Goal: Task Accomplishment & Management: Use online tool/utility

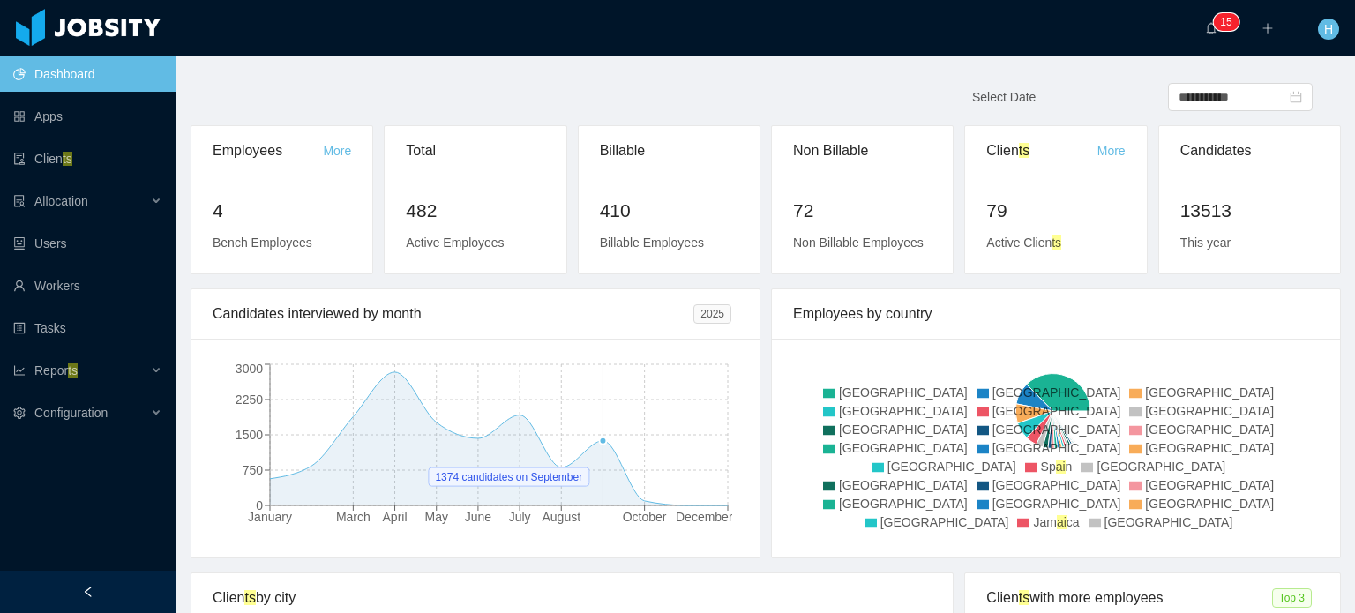
scroll to position [323, 0]
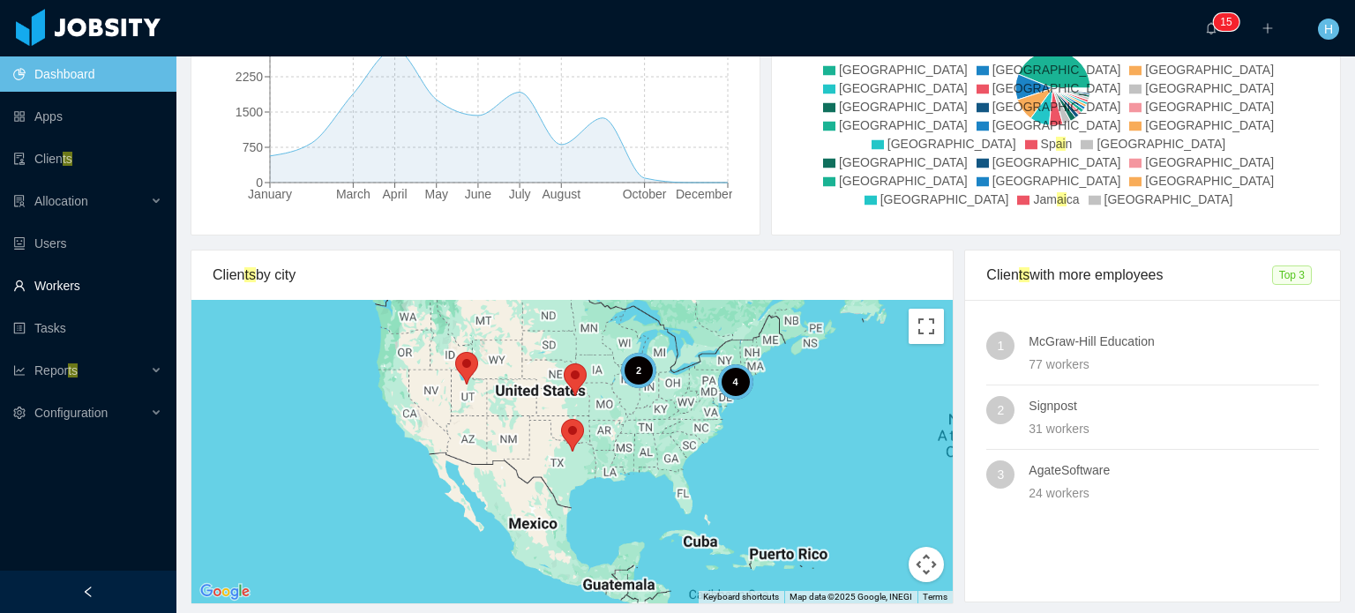
click at [71, 282] on link "Workers" at bounding box center [87, 285] width 149 height 35
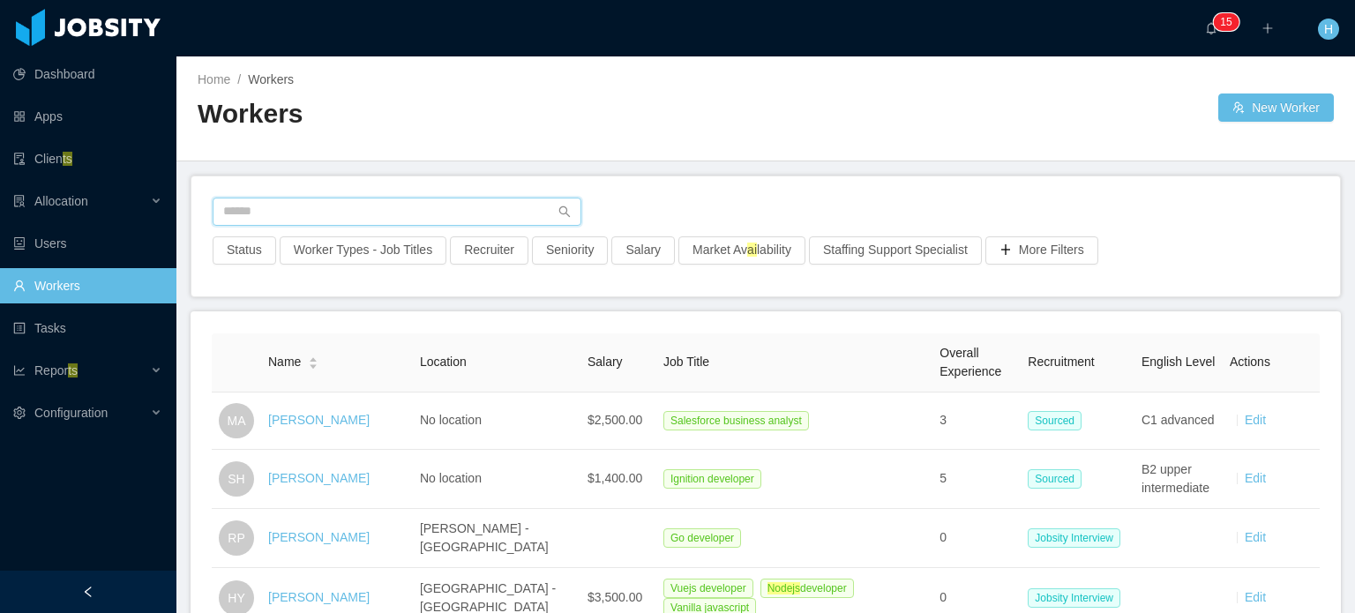
click at [295, 206] on input "text" at bounding box center [397, 212] width 369 height 28
paste input "**********"
type input "**********"
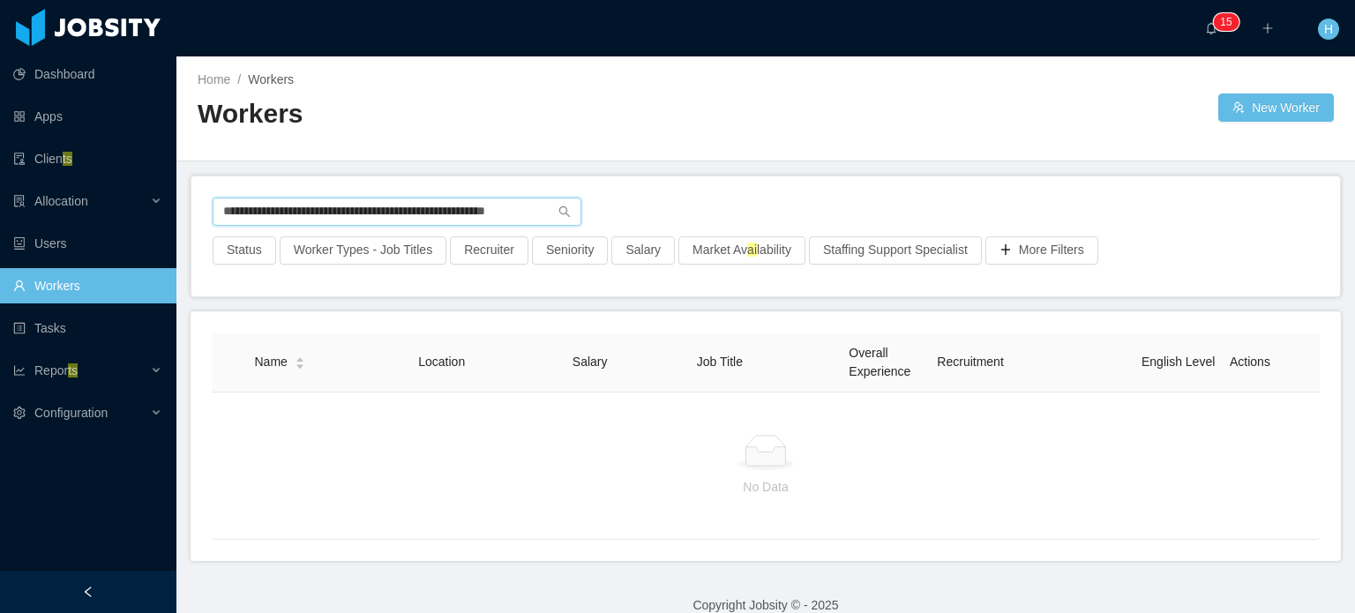
click at [295, 206] on input "**********" at bounding box center [397, 212] width 369 height 28
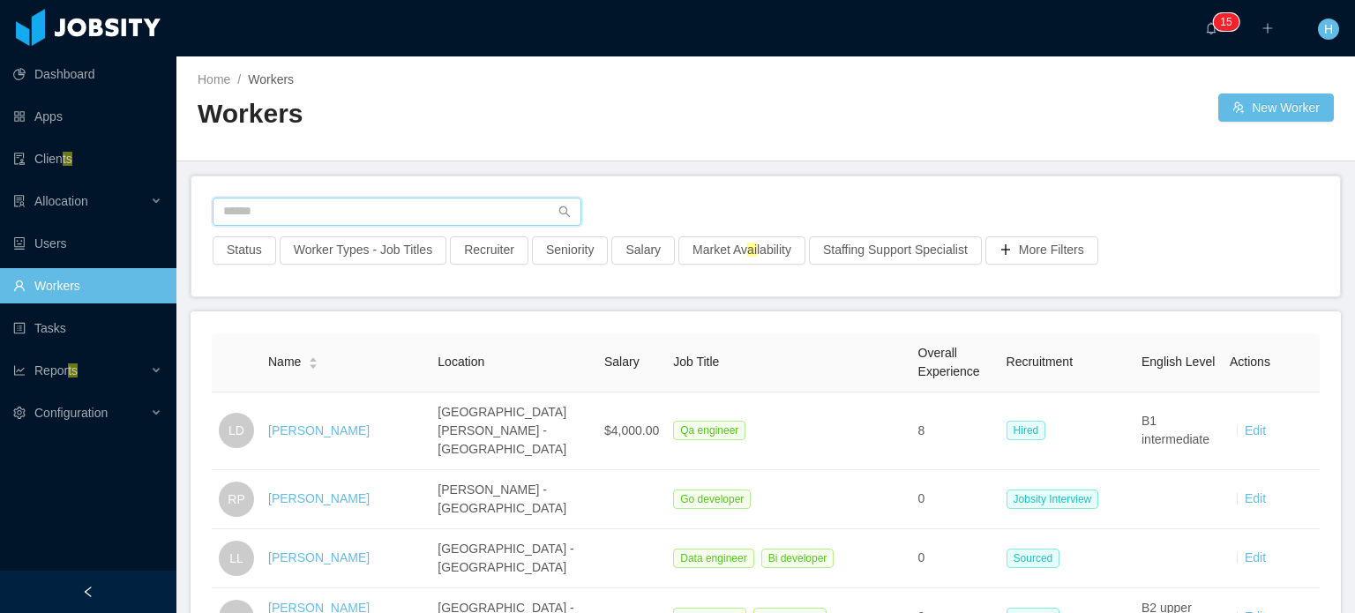
paste input "**********"
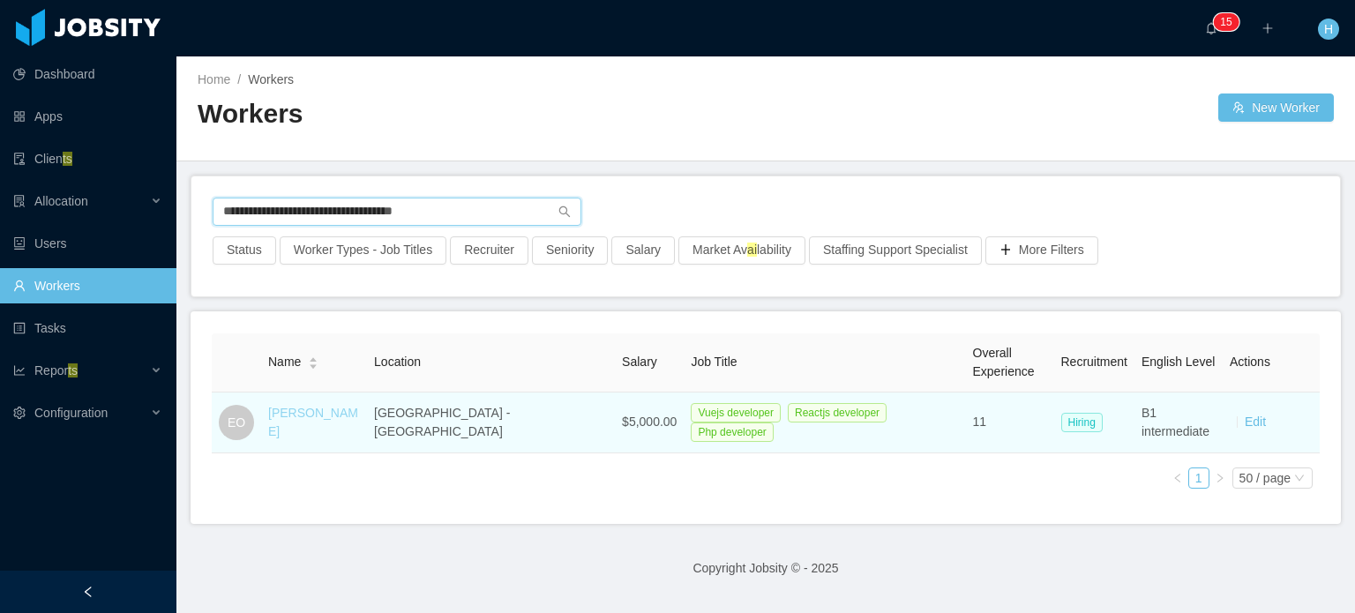
type input "**********"
click at [297, 427] on link "[PERSON_NAME]" at bounding box center [313, 422] width 90 height 33
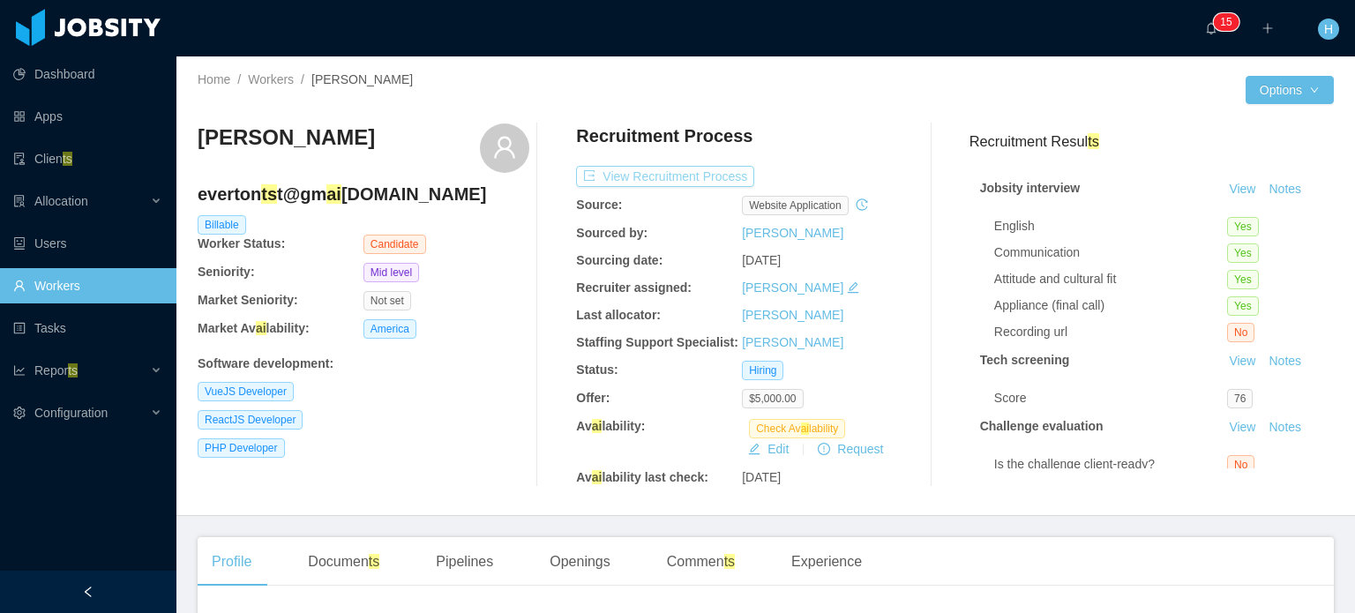
click at [730, 177] on button "View Recruitment Process" at bounding box center [665, 176] width 178 height 21
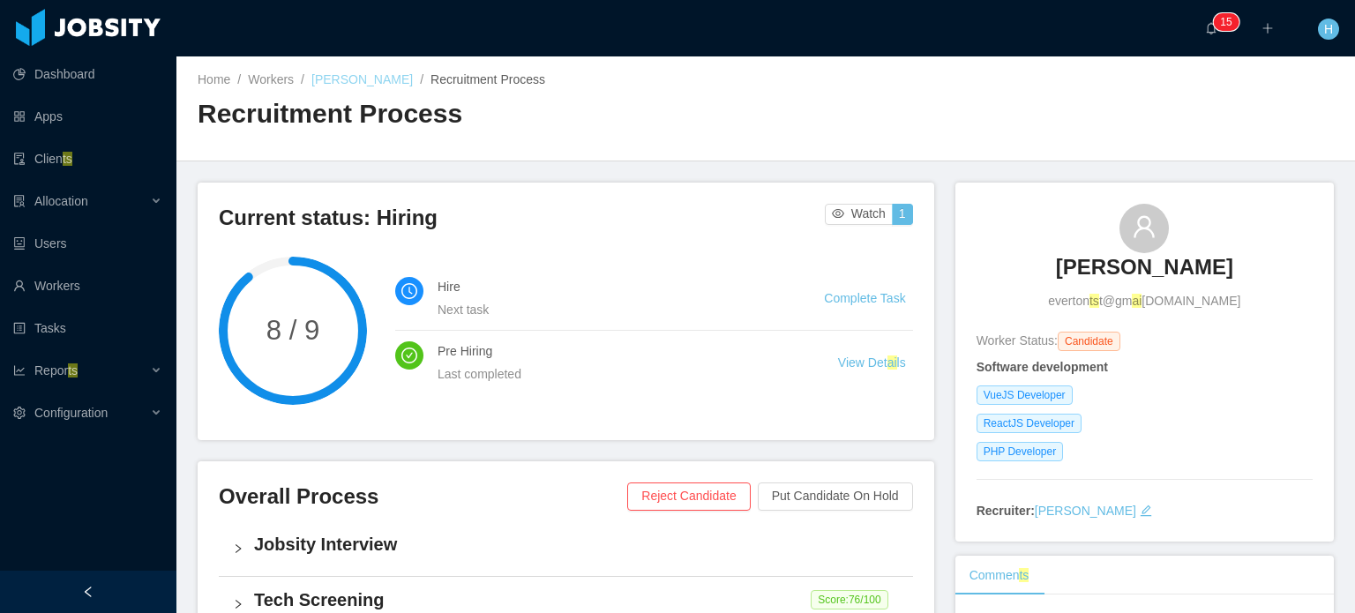
click at [339, 83] on link "[PERSON_NAME]" at bounding box center [362, 79] width 101 height 14
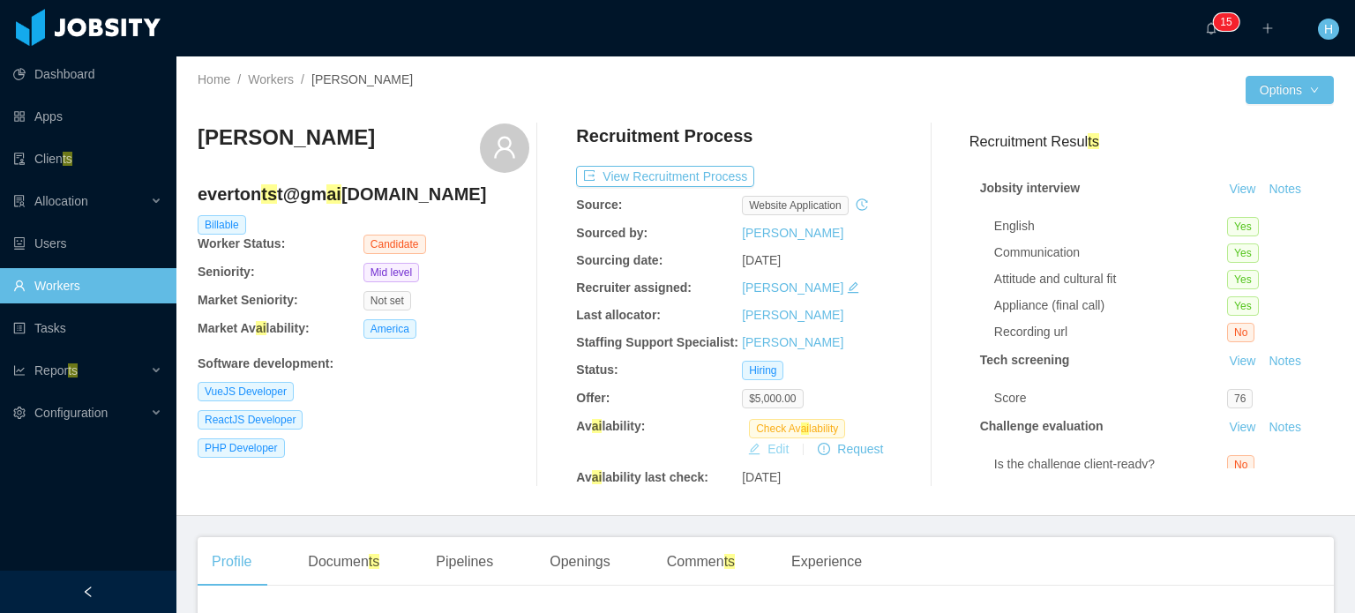
click at [758, 444] on button "Edit" at bounding box center [768, 449] width 55 height 21
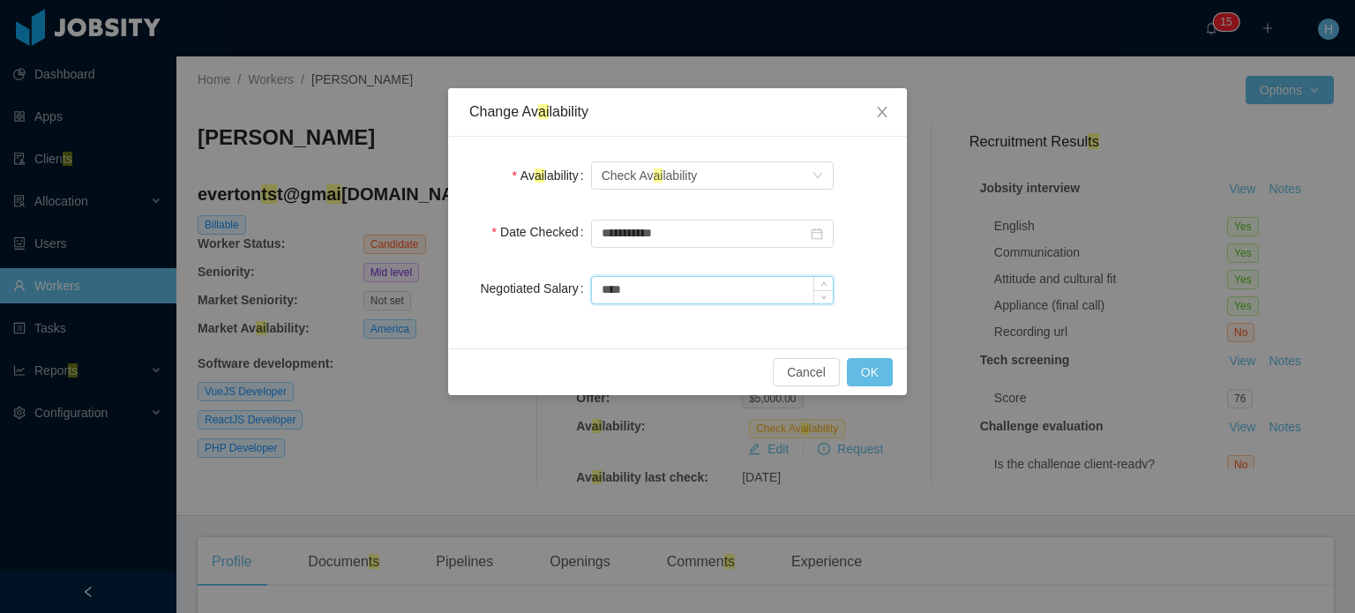
click at [662, 292] on input "****" at bounding box center [712, 290] width 241 height 26
click at [879, 114] on icon "icon: close" at bounding box center [882, 112] width 14 height 14
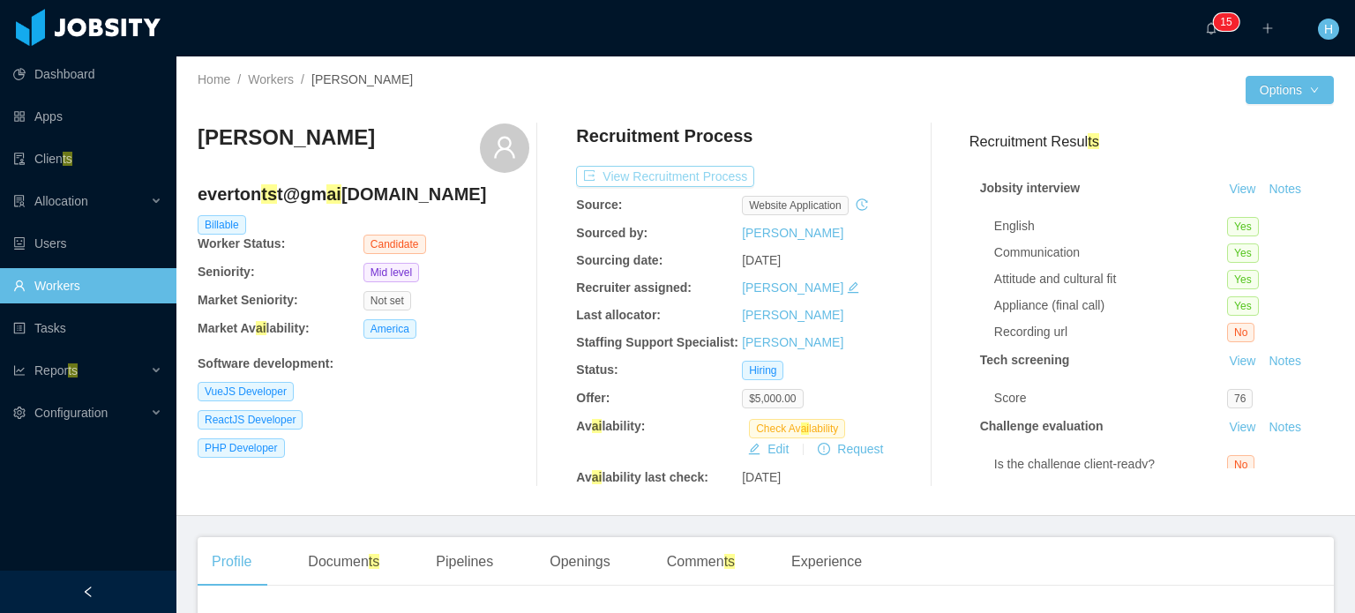
click at [664, 178] on button "View Recruitment Process" at bounding box center [665, 176] width 178 height 21
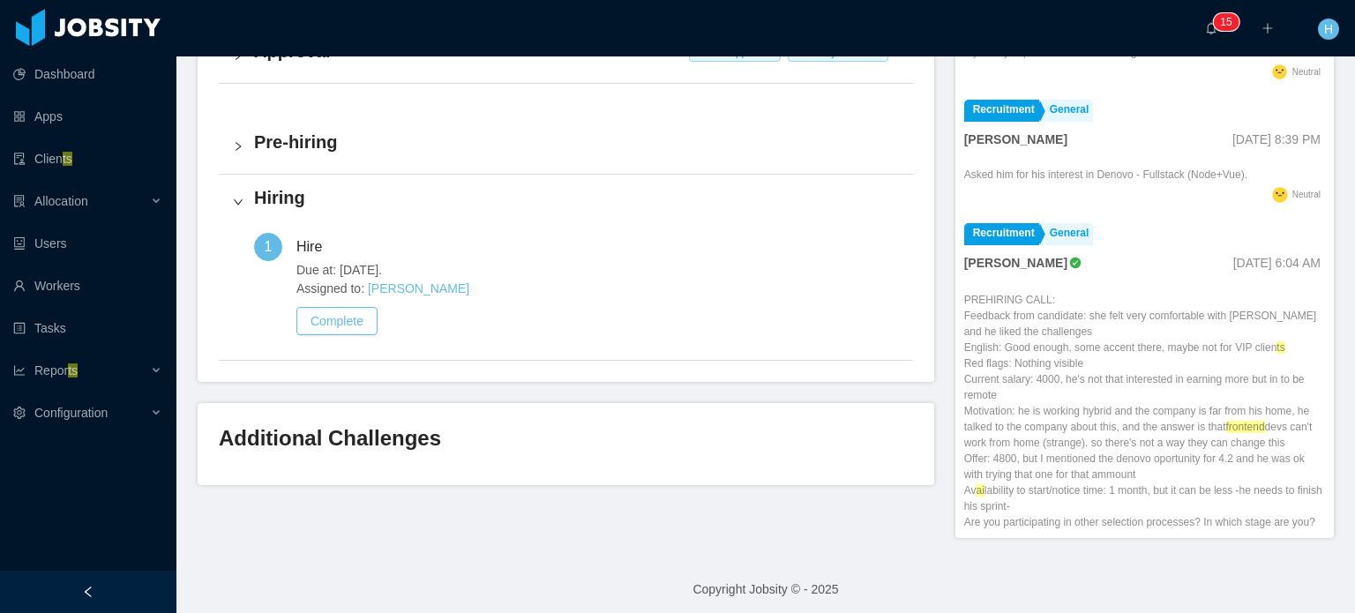
scroll to position [125, 0]
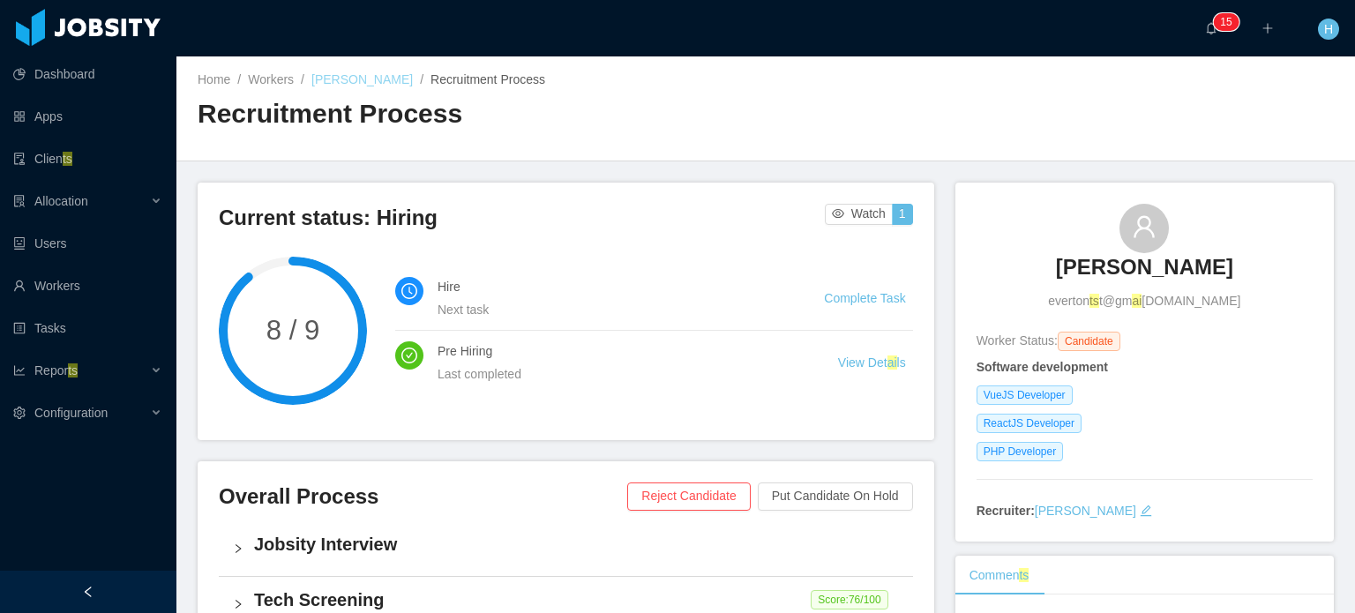
click at [370, 77] on link "[PERSON_NAME]" at bounding box center [362, 79] width 101 height 14
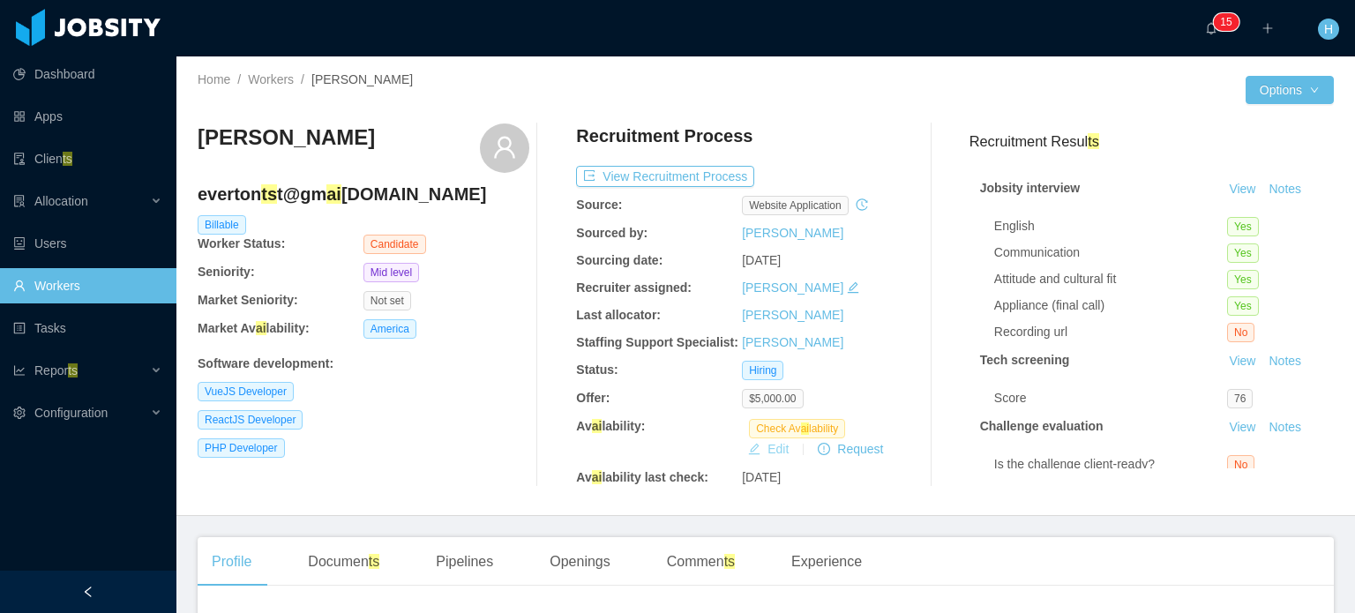
click at [759, 442] on button "Edit" at bounding box center [768, 449] width 55 height 21
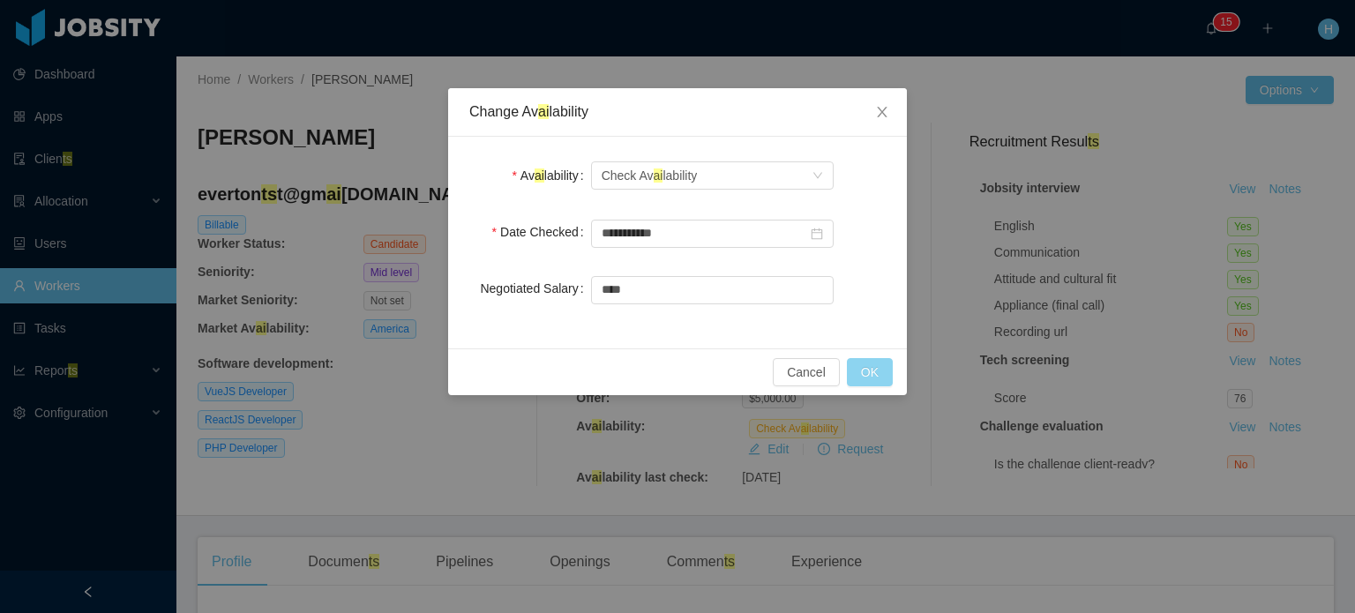
click at [875, 375] on button "OK" at bounding box center [870, 372] width 46 height 28
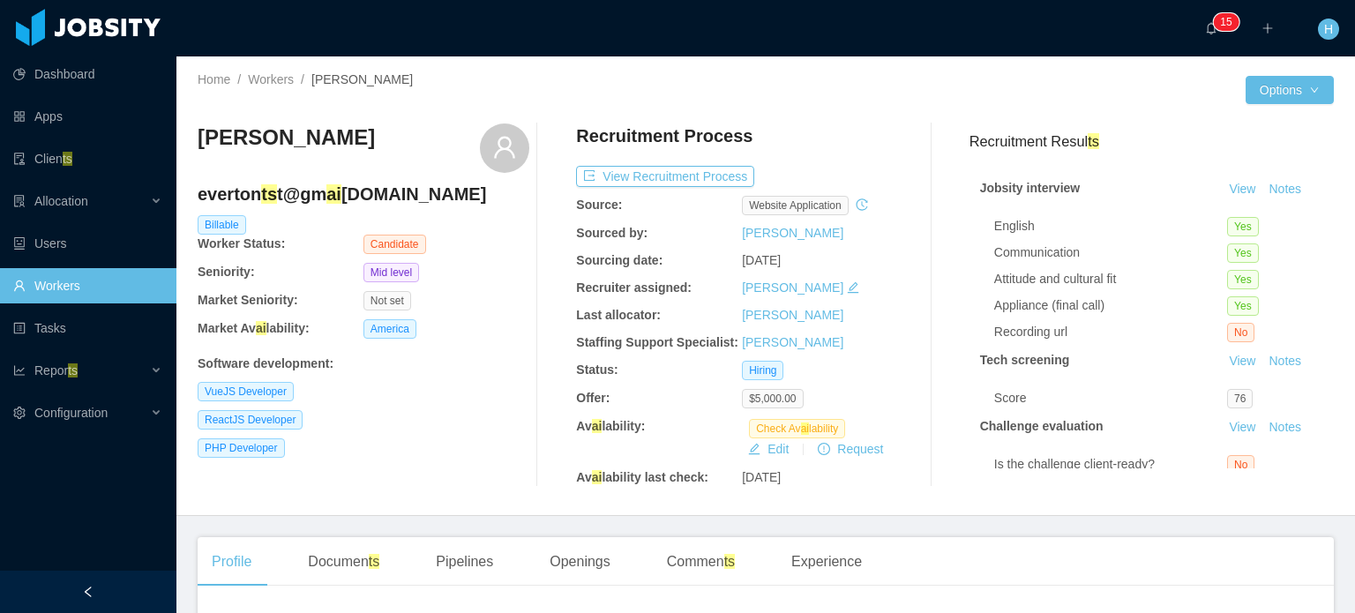
click at [1287, 108] on div "Home / Workers / [PERSON_NAME] / Options [PERSON_NAME] everton ts t@gm ai [DOMA…" at bounding box center [765, 286] width 1179 height 460
click at [1297, 85] on button "Options" at bounding box center [1290, 90] width 88 height 28
click at [1253, 196] on button "Edit Worker" at bounding box center [1255, 204] width 112 height 28
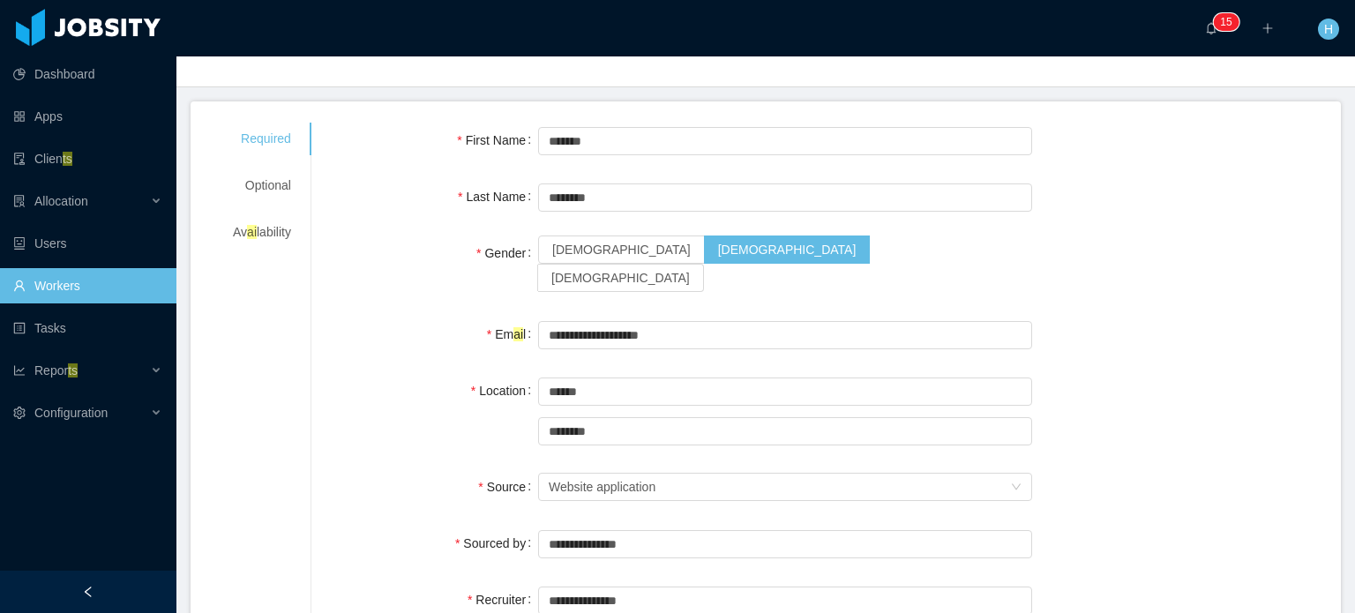
scroll to position [74, 0]
click at [540, 204] on input "********" at bounding box center [785, 198] width 494 height 28
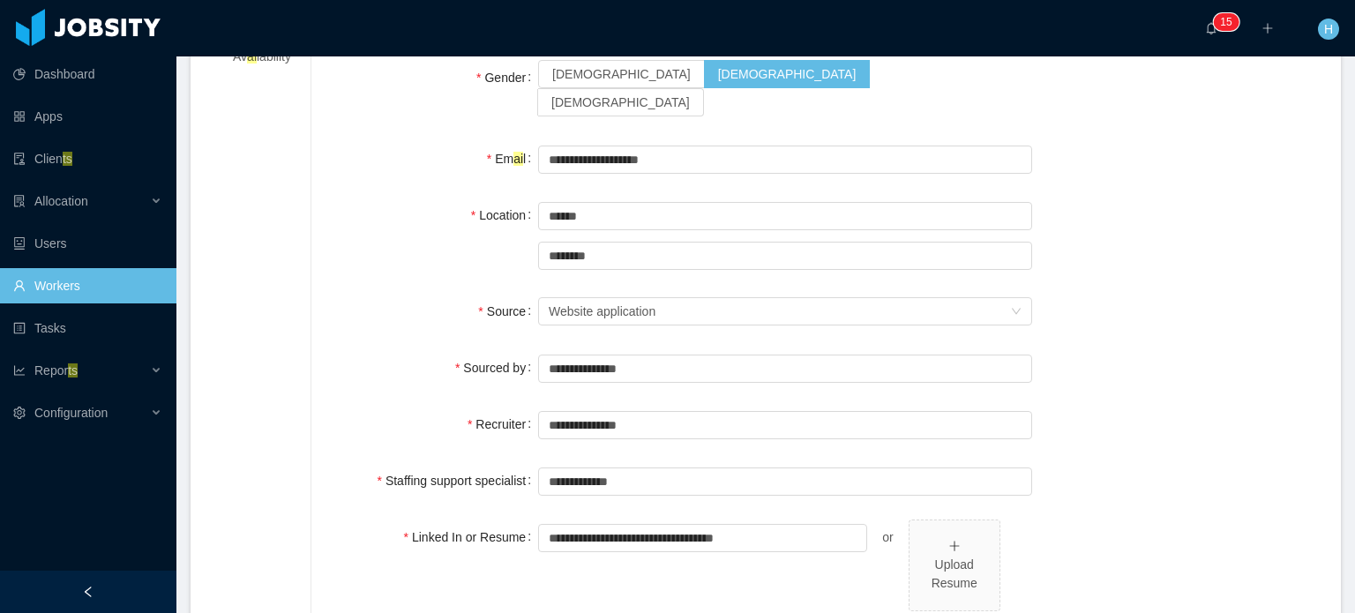
scroll to position [253, 0]
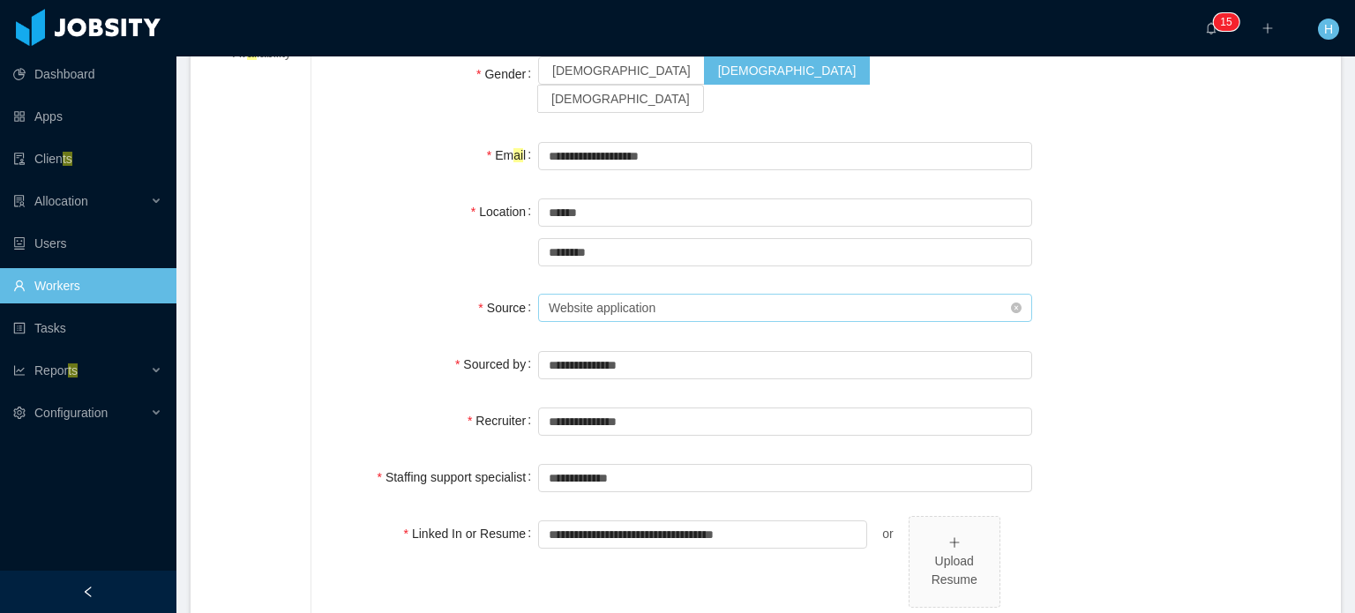
type input "**********"
click at [682, 295] on div "Seniority Website application" at bounding box center [780, 308] width 462 height 26
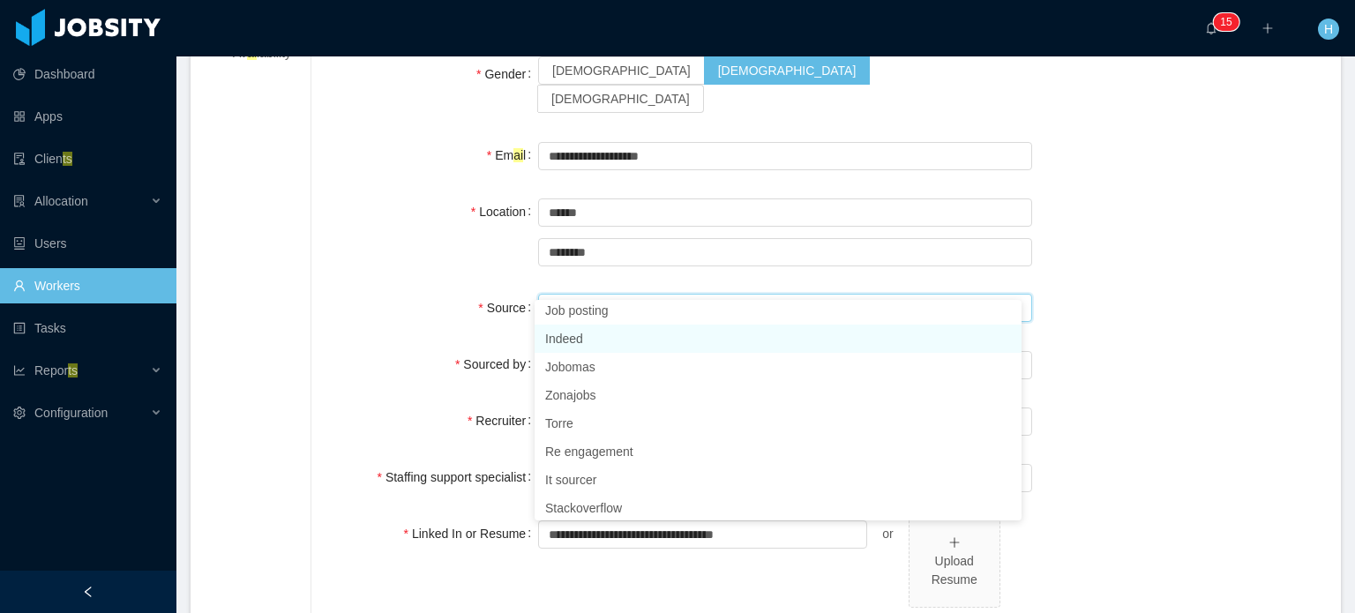
scroll to position [254, 0]
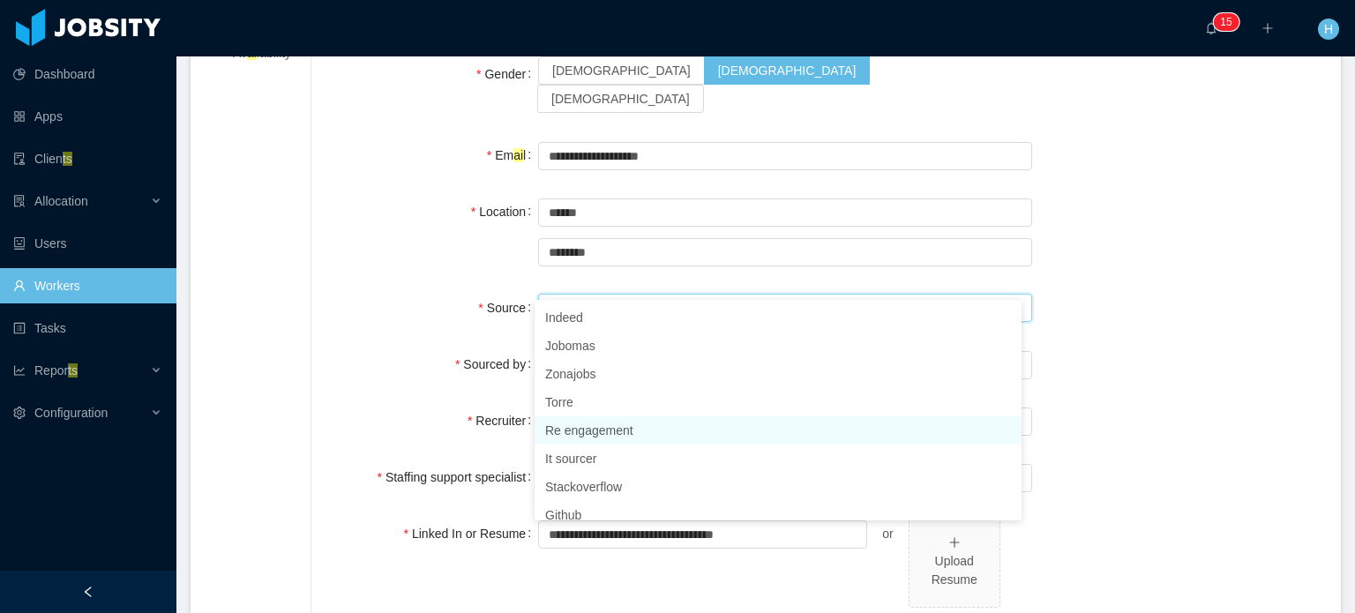
click at [637, 432] on li "Re engagement" at bounding box center [778, 431] width 487 height 28
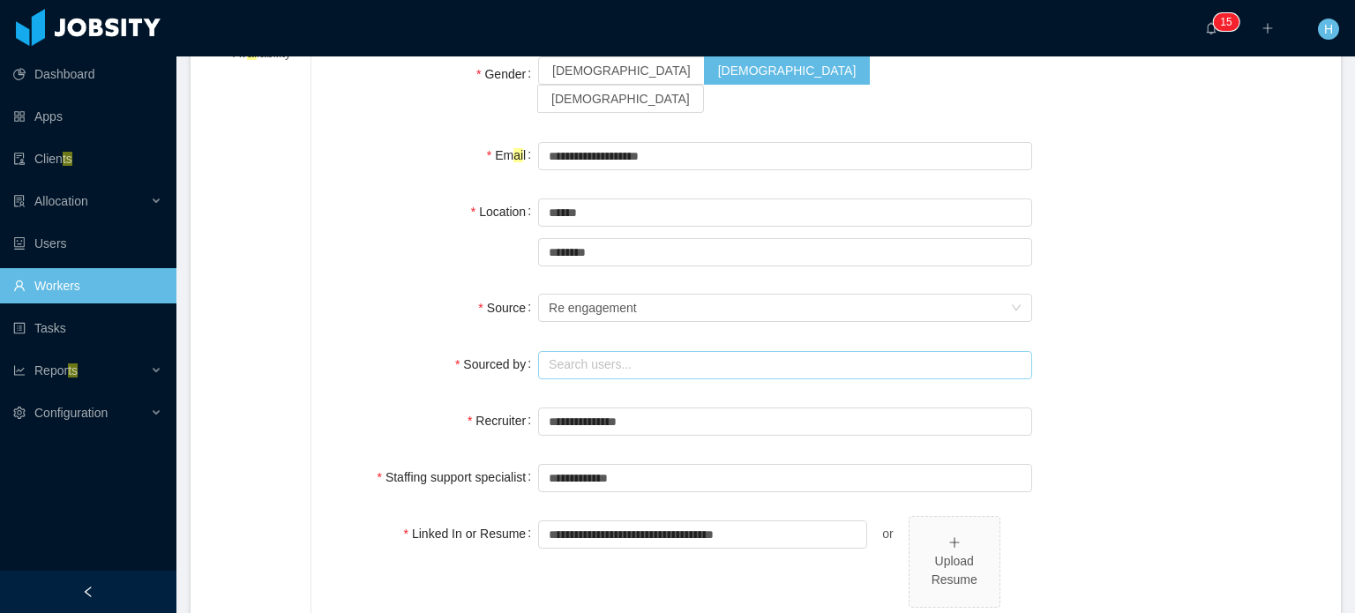
click at [614, 351] on input "text" at bounding box center [785, 365] width 494 height 28
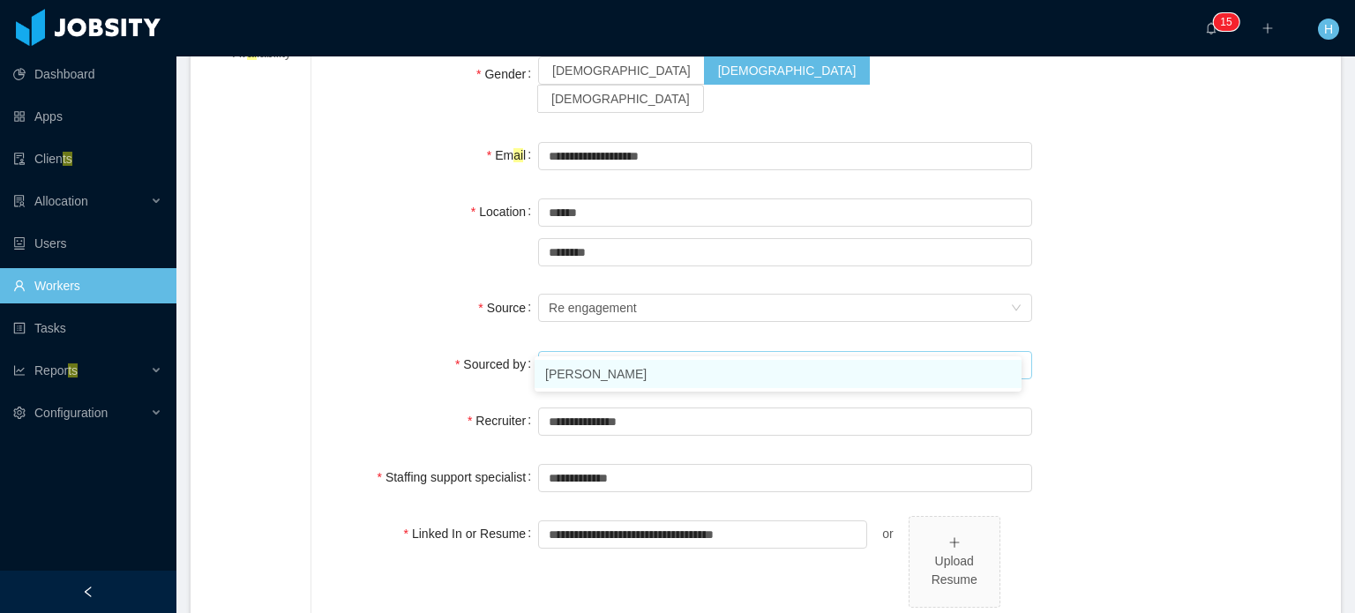
click at [612, 377] on li "Hellyn Borim" at bounding box center [778, 374] width 487 height 28
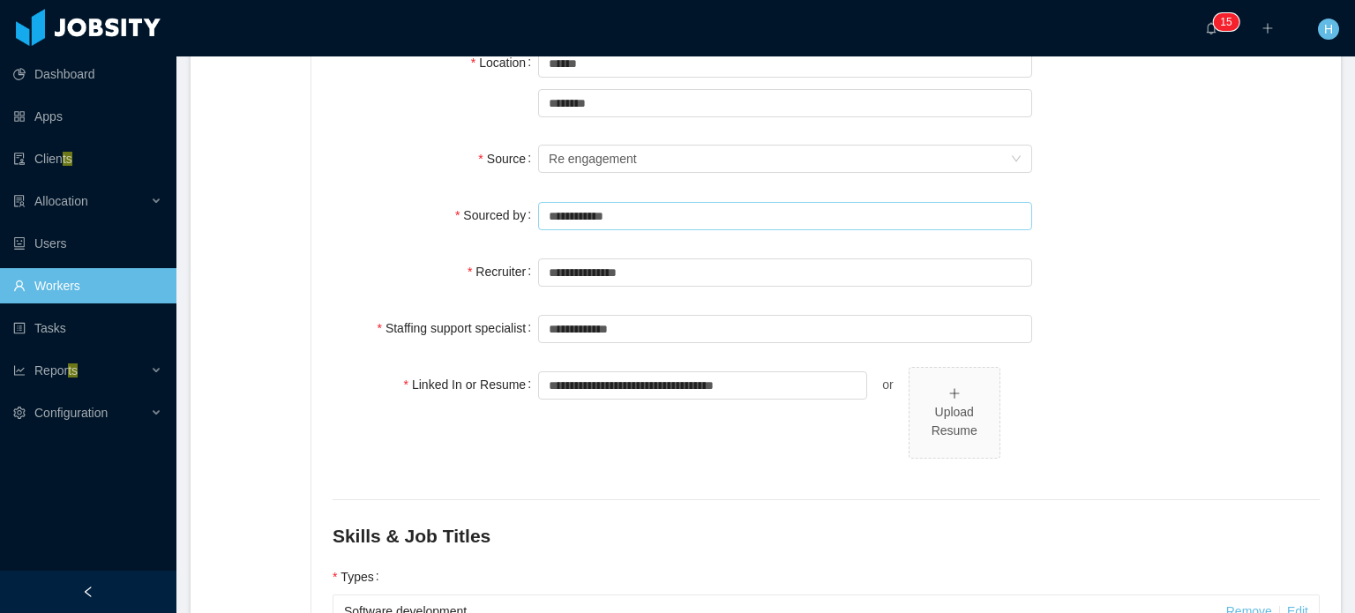
scroll to position [402, 0]
type input "**********"
click at [960, 404] on div "Upload Resume" at bounding box center [955, 422] width 76 height 37
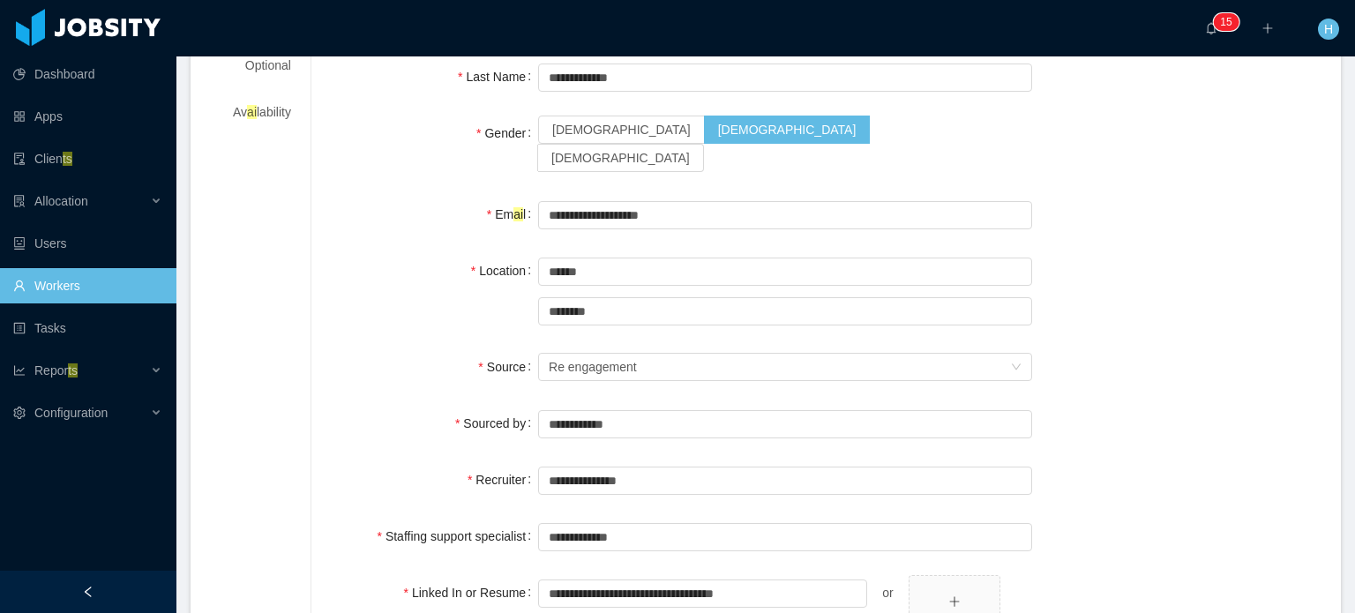
scroll to position [0, 0]
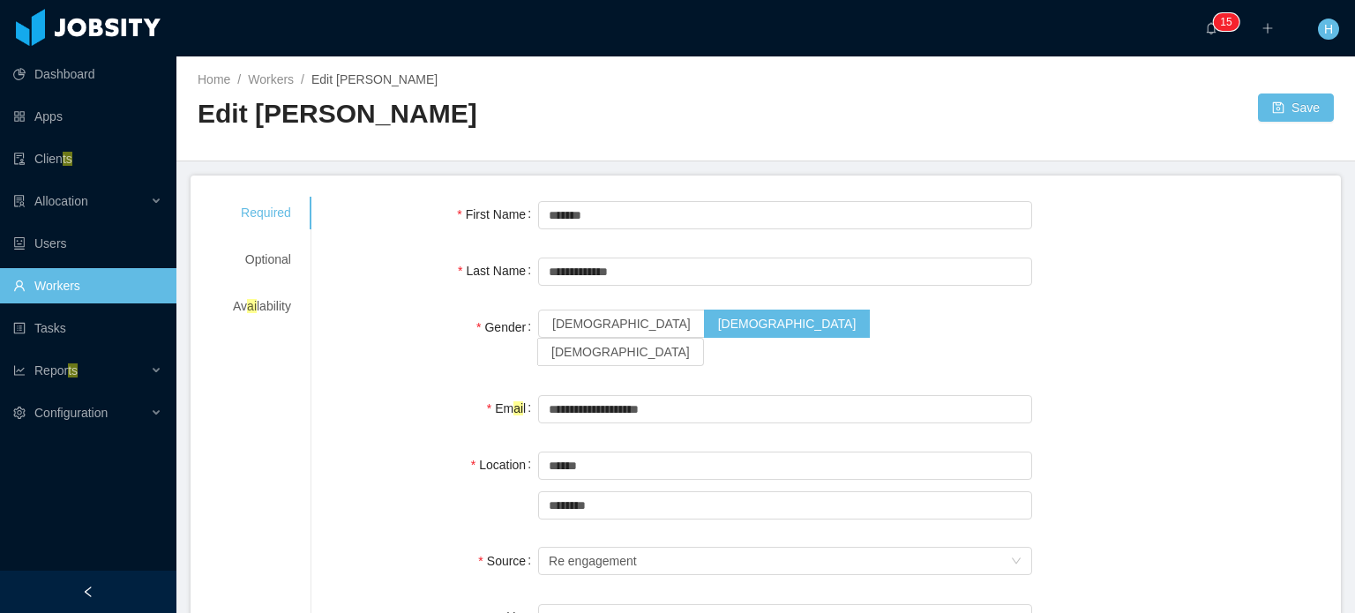
click at [1307, 87] on div "Home / Workers / Edit Everton Oliveira / Edit Everton Oliveira Save" at bounding box center [765, 108] width 1179 height 105
click at [1299, 105] on button "Save" at bounding box center [1296, 108] width 76 height 28
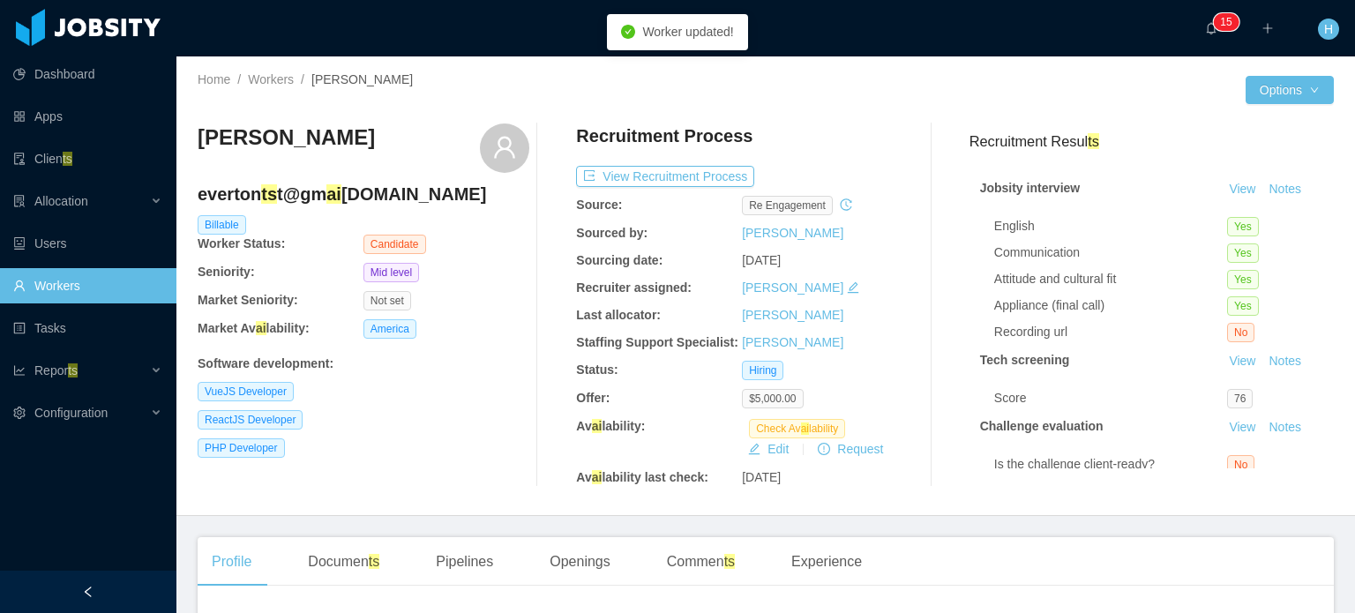
click at [769, 461] on div "Recruitment Process View Recruitment Process Source: re engagement Sourced by: …" at bounding box center [742, 306] width 332 height 364
click at [765, 450] on button "Edit" at bounding box center [768, 449] width 55 height 21
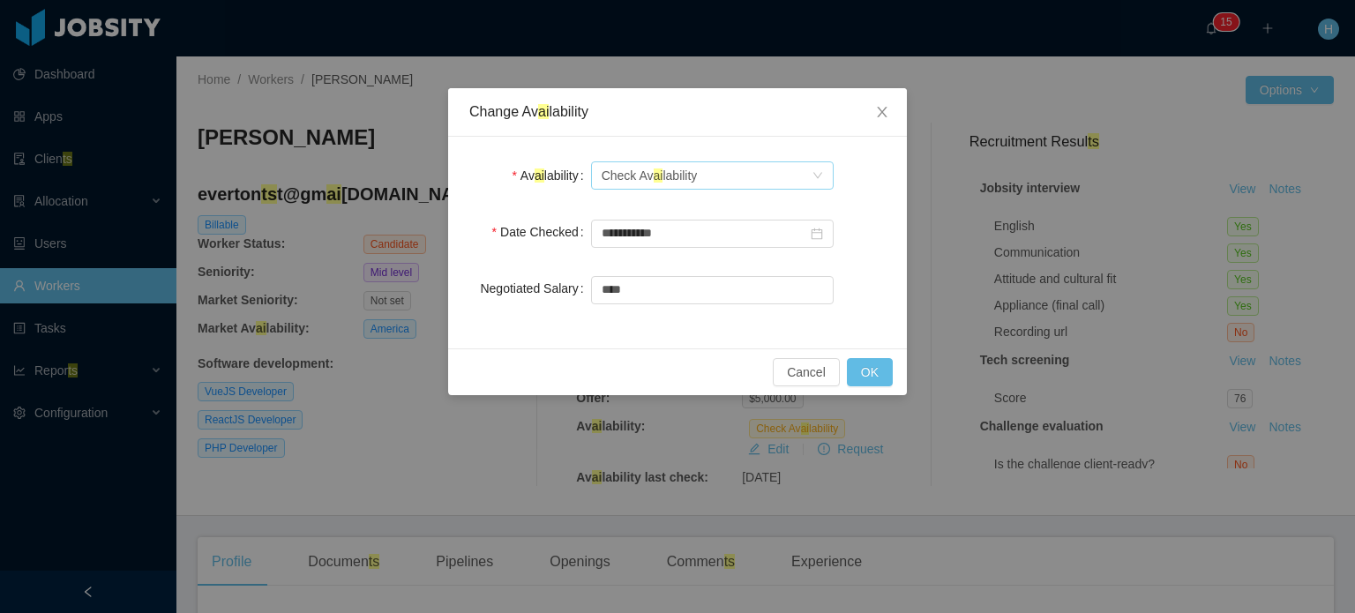
drag, startPoint x: 723, startPoint y: 192, endPoint x: 720, endPoint y: 180, distance: 12.6
click at [720, 180] on div "Select one Check Av ai lability" at bounding box center [712, 175] width 243 height 35
click at [720, 180] on div "Select one Check Av ai lability" at bounding box center [707, 175] width 210 height 26
click at [711, 207] on li "Av ai lable" at bounding box center [711, 210] width 243 height 28
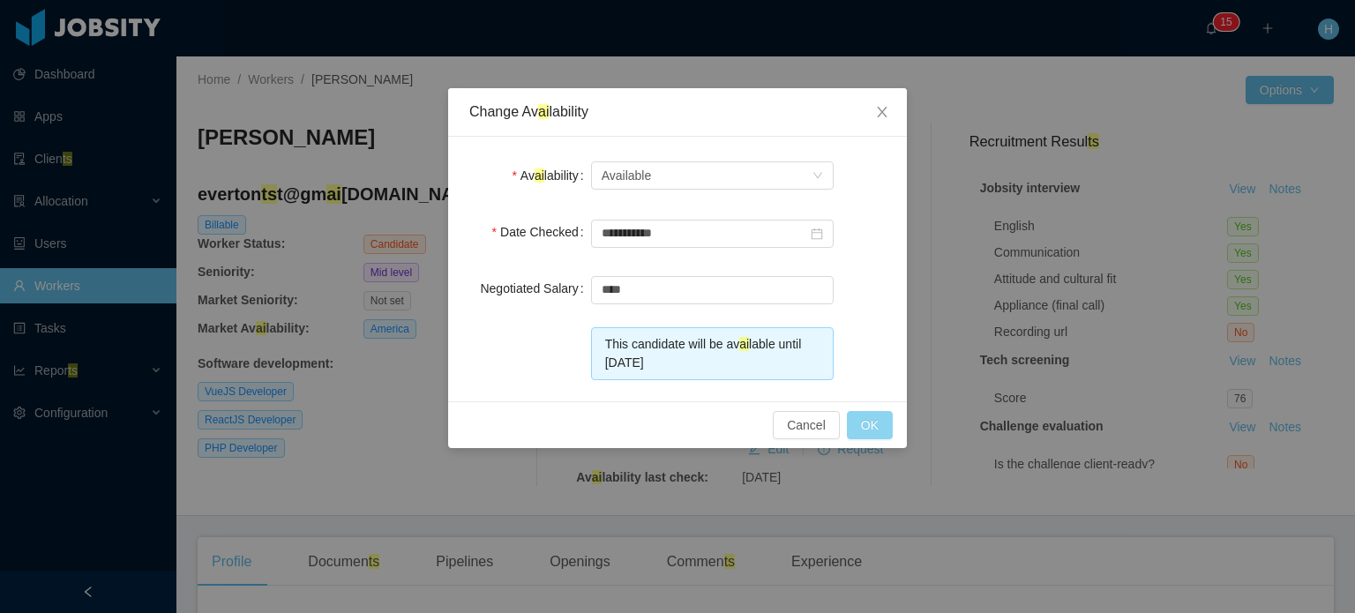
click at [877, 423] on button "OK" at bounding box center [870, 425] width 46 height 28
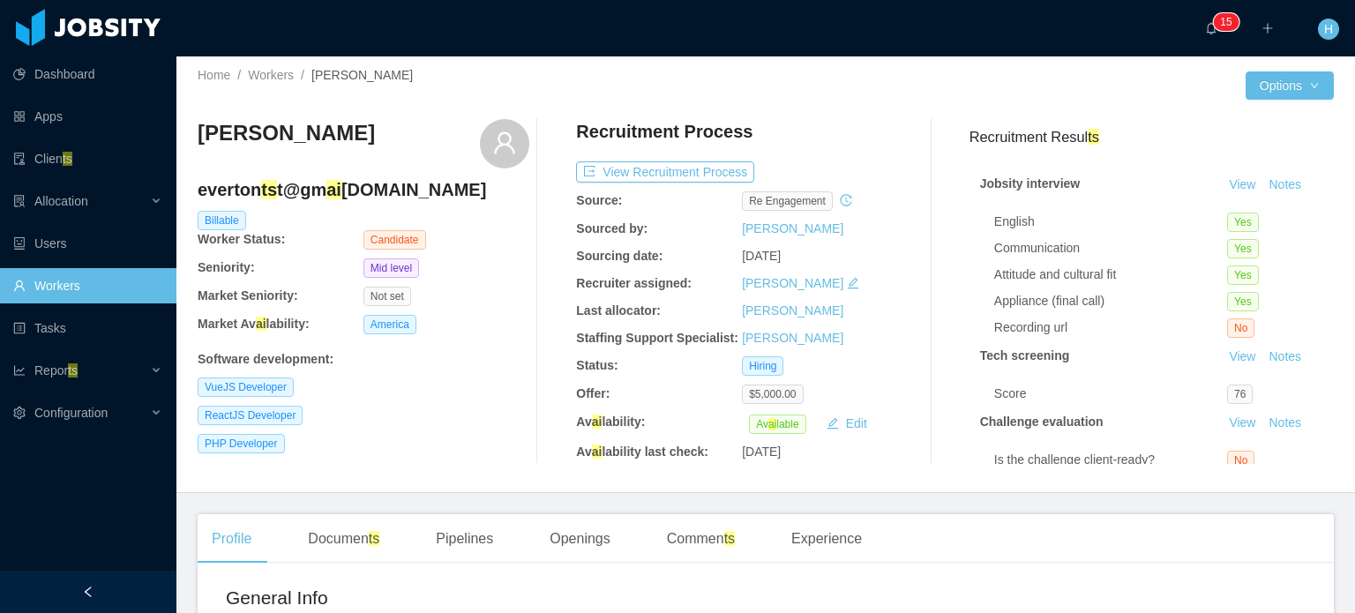
scroll to position [4, 0]
click at [677, 169] on button "View Recruitment Process" at bounding box center [665, 172] width 178 height 21
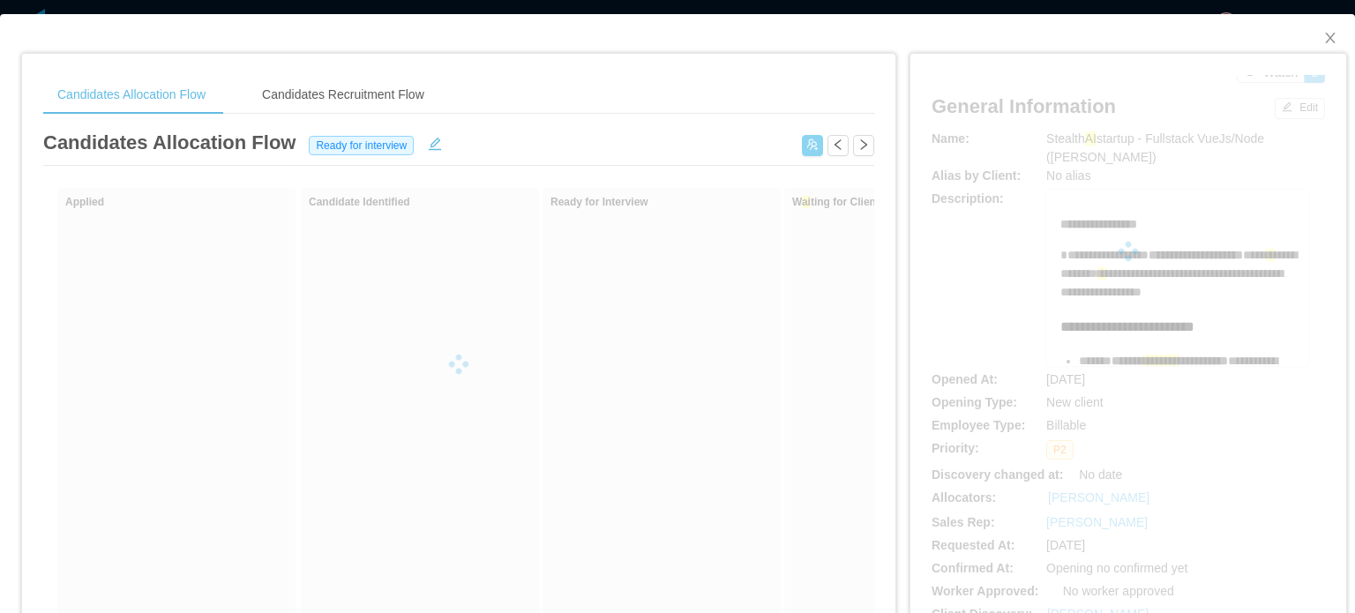
click at [813, 144] on button "button" at bounding box center [812, 145] width 21 height 21
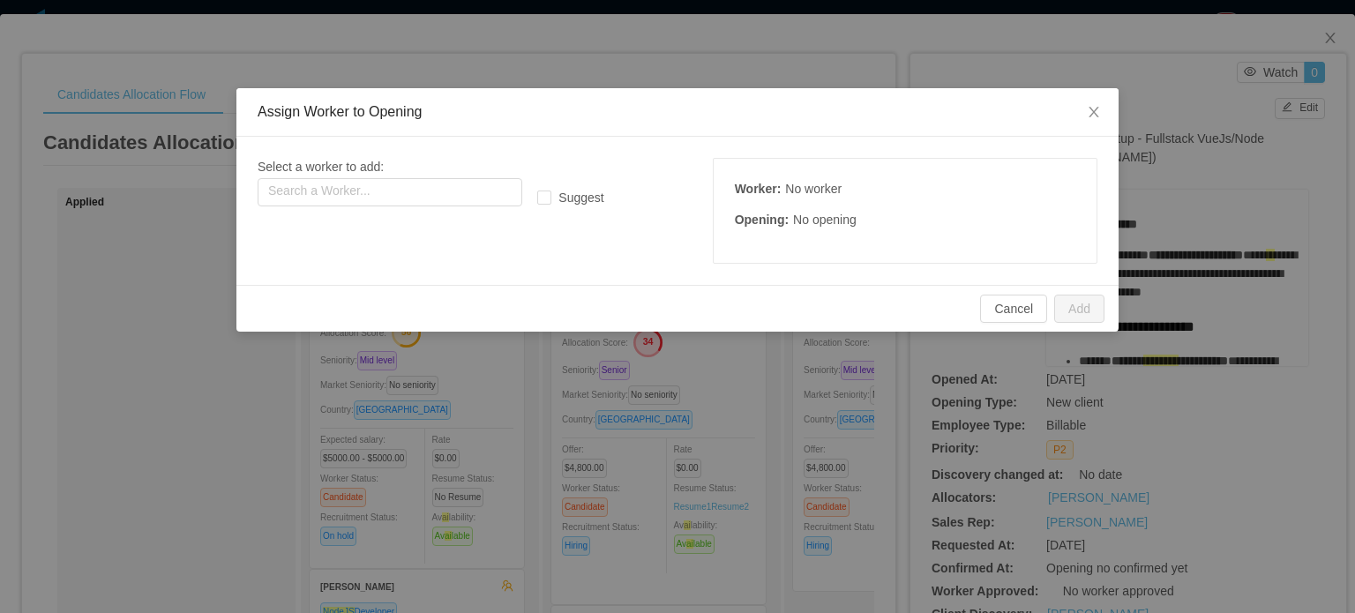
click at [803, 145] on div "Select a worker to add: Search a Worker... Suggest Worker : No worker Opening :…" at bounding box center [677, 211] width 882 height 148
click at [397, 198] on input "text" at bounding box center [390, 192] width 265 height 28
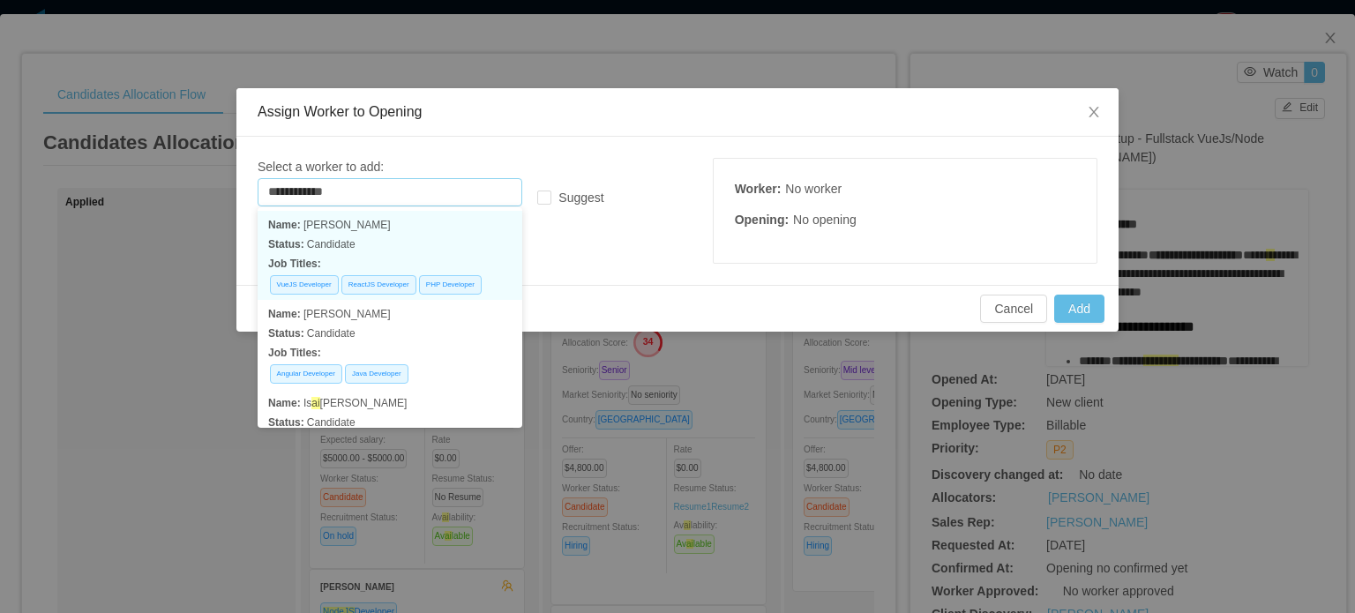
click at [440, 261] on p "Job Titles:" at bounding box center [390, 263] width 244 height 19
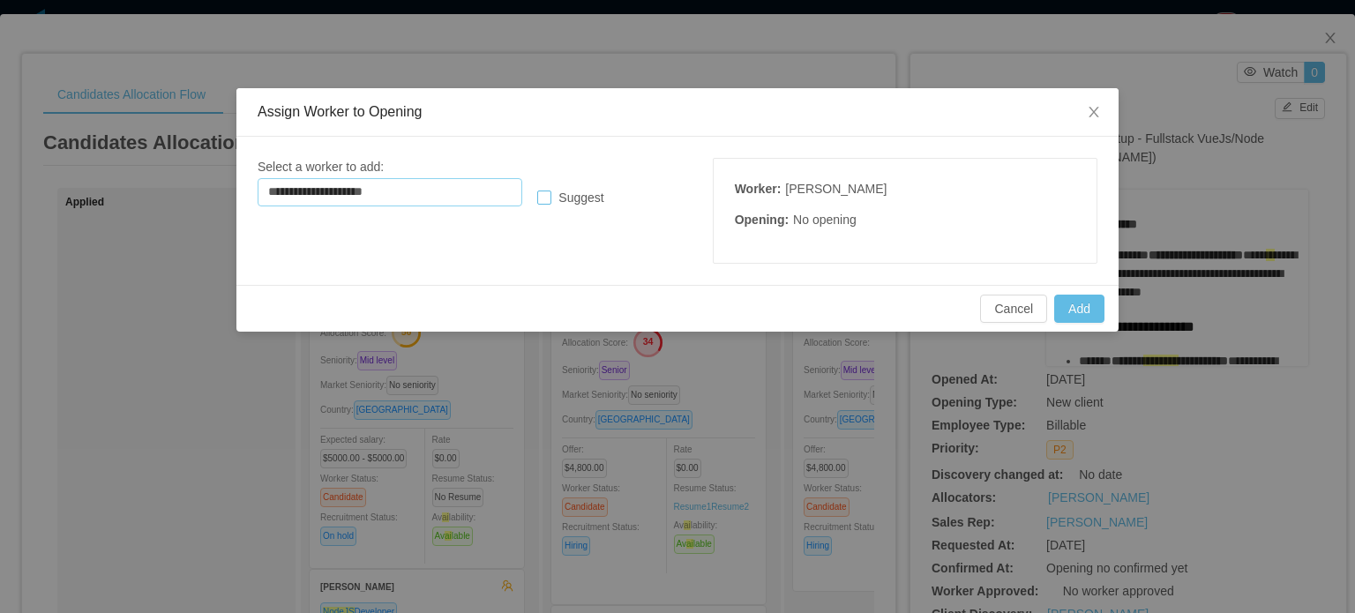
type input "**********"
click at [1088, 306] on button "Add" at bounding box center [1080, 309] width 50 height 28
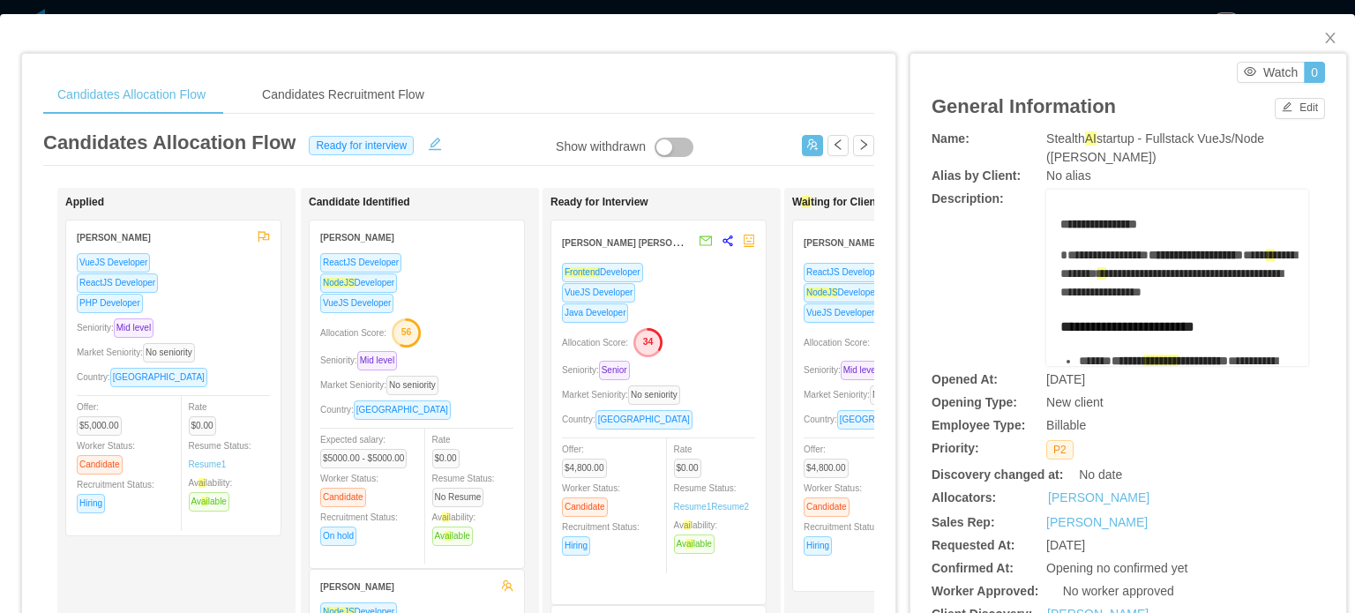
scroll to position [95, 0]
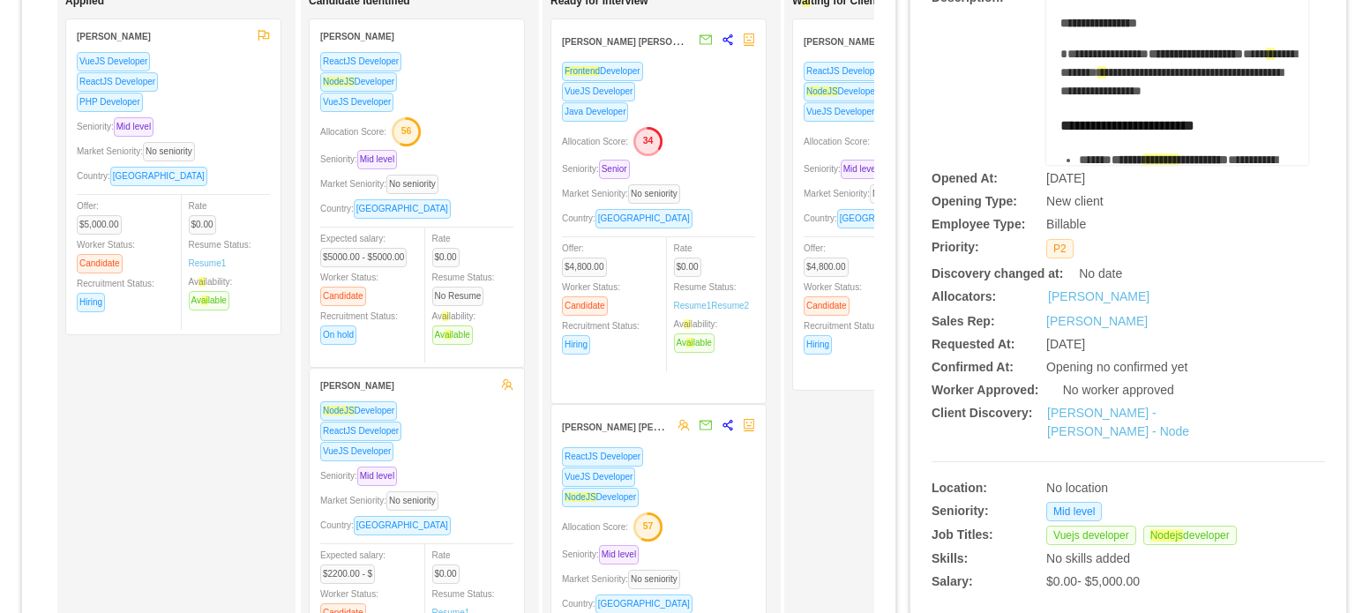
click at [173, 560] on div "Applied Everton Luis Oliveira VueJS Developer ReactJS Developer PHP Developer S…" at bounding box center [188, 428] width 247 height 867
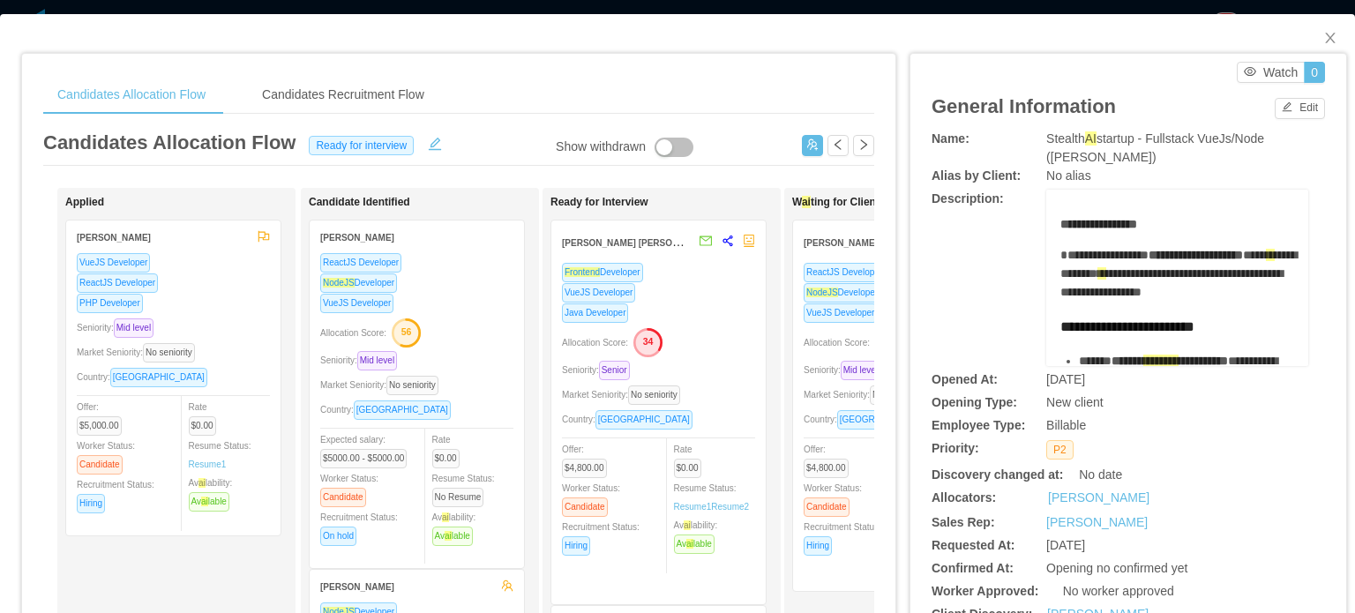
scroll to position [0, 0]
click at [334, 91] on div "Candidates Recruitment Flow" at bounding box center [343, 95] width 191 height 40
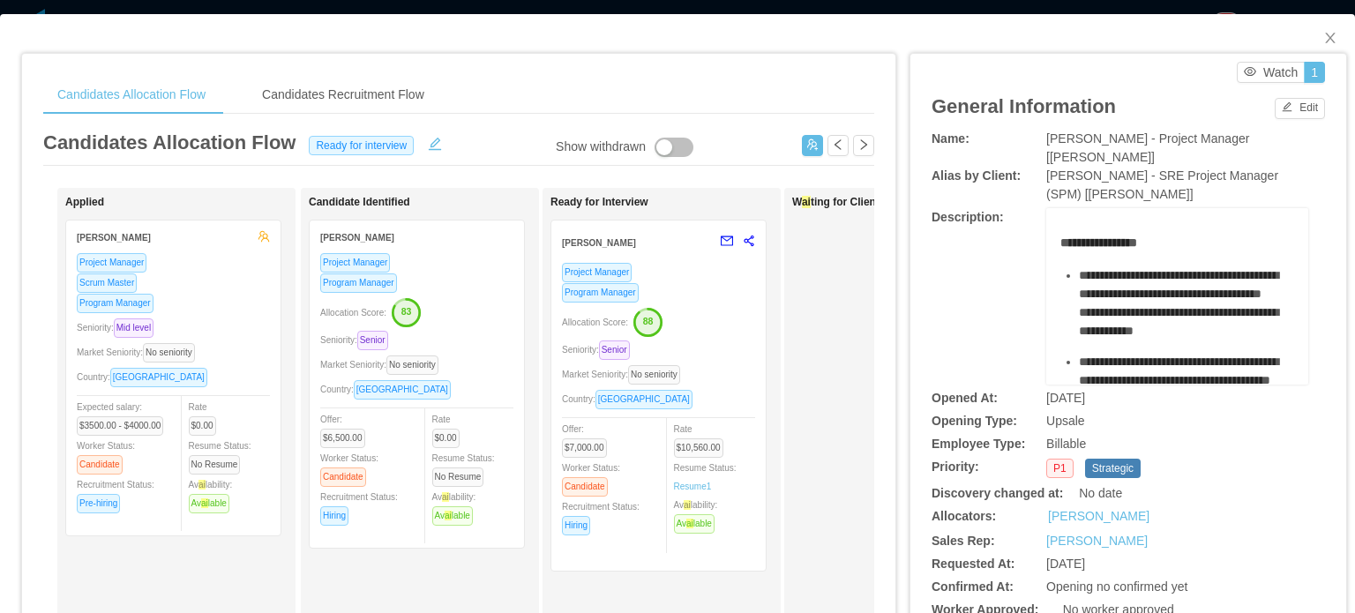
scroll to position [46, 0]
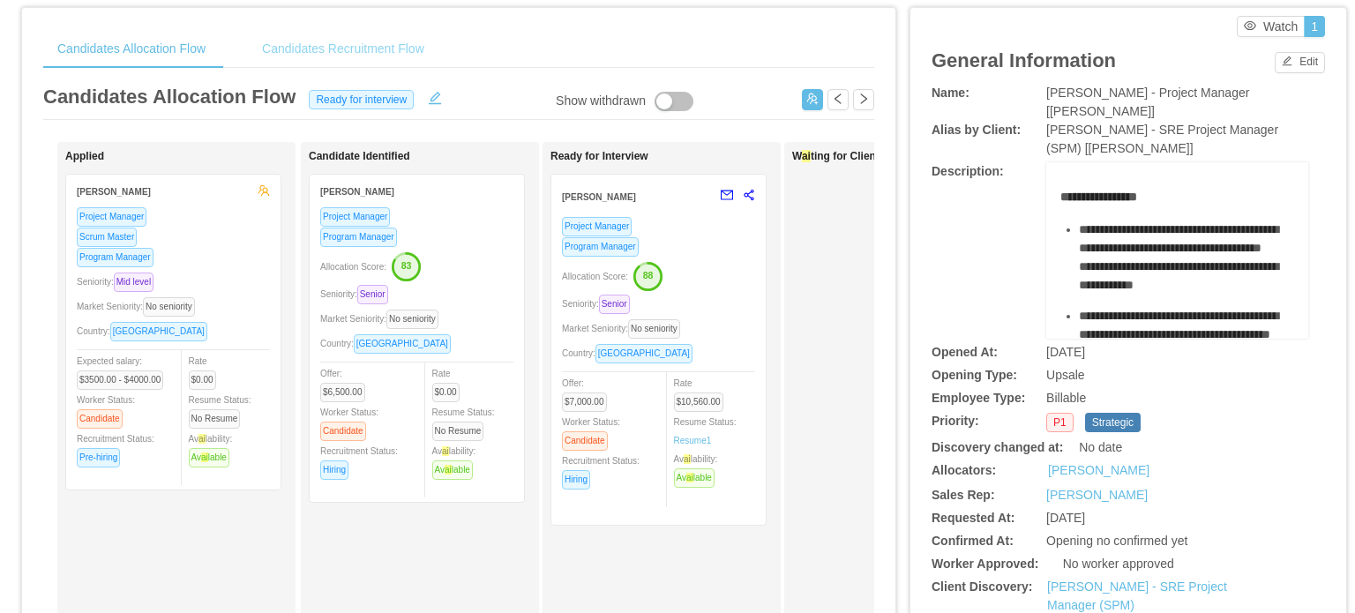
click at [360, 56] on div "Candidates Recruitment Flow" at bounding box center [343, 49] width 191 height 40
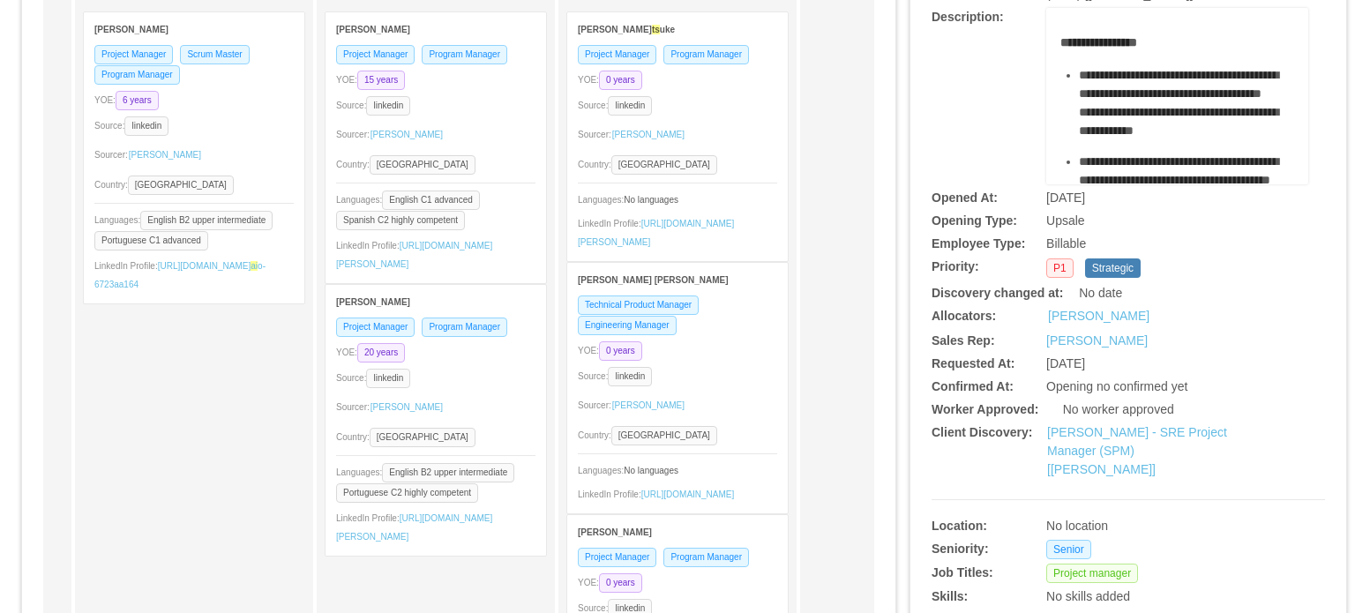
scroll to position [0, 0]
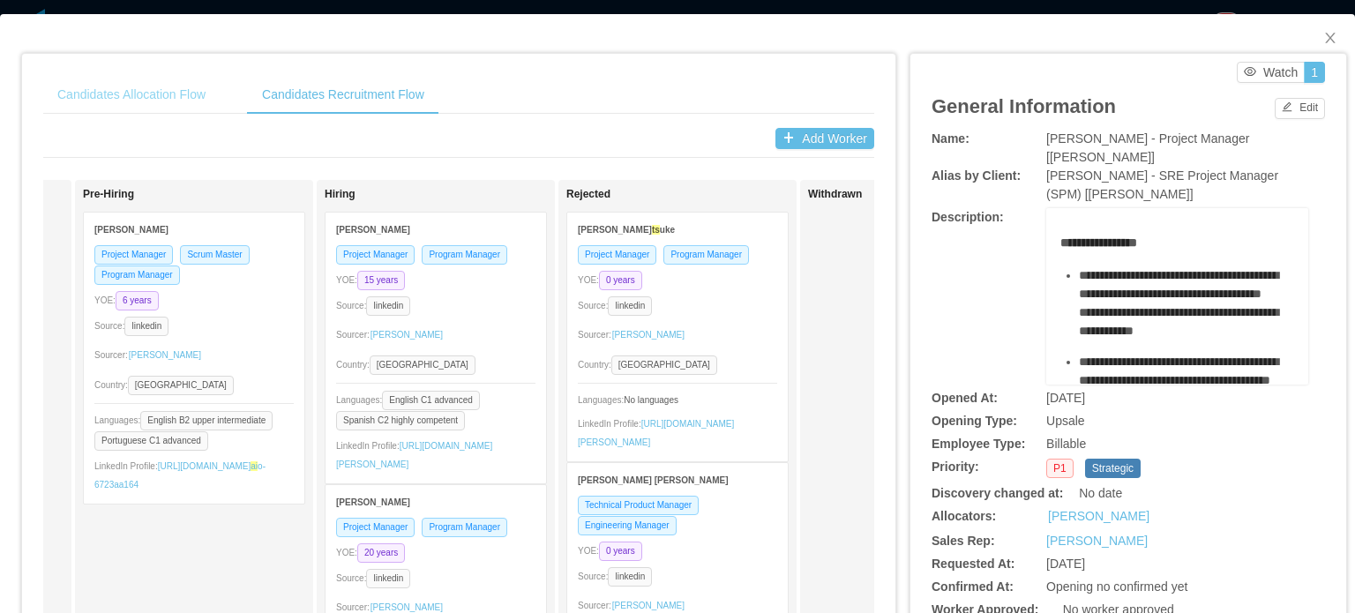
click at [194, 87] on div "Candidates Allocation Flow" at bounding box center [131, 95] width 176 height 40
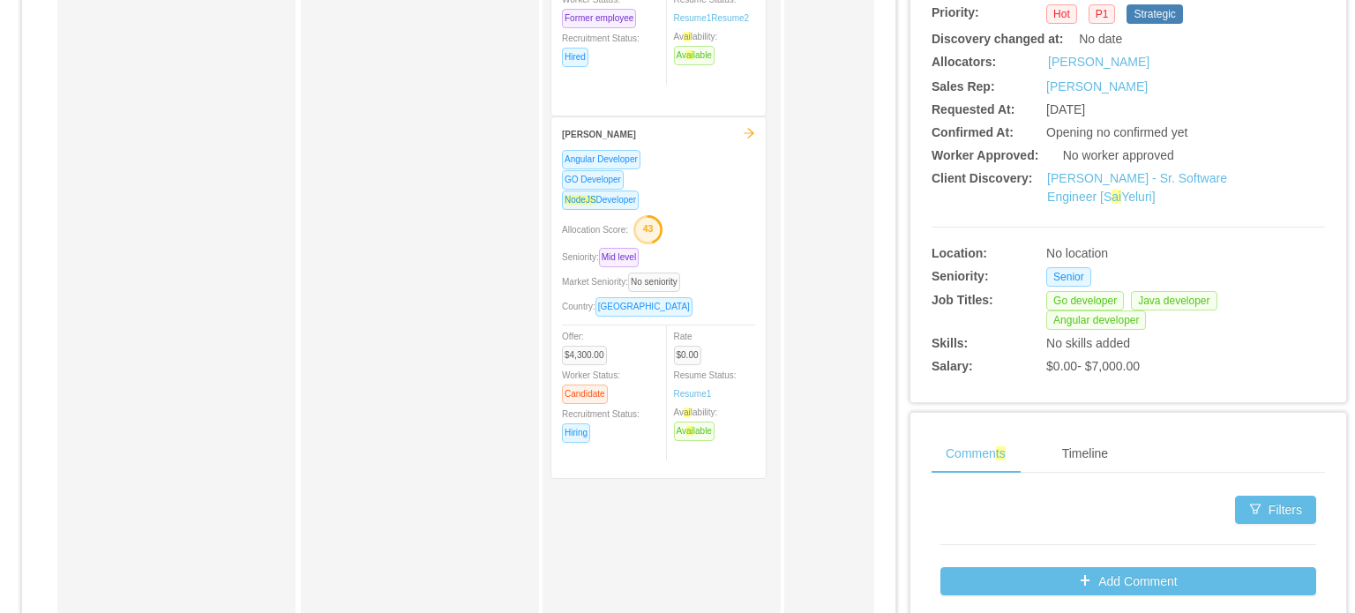
scroll to position [440, 0]
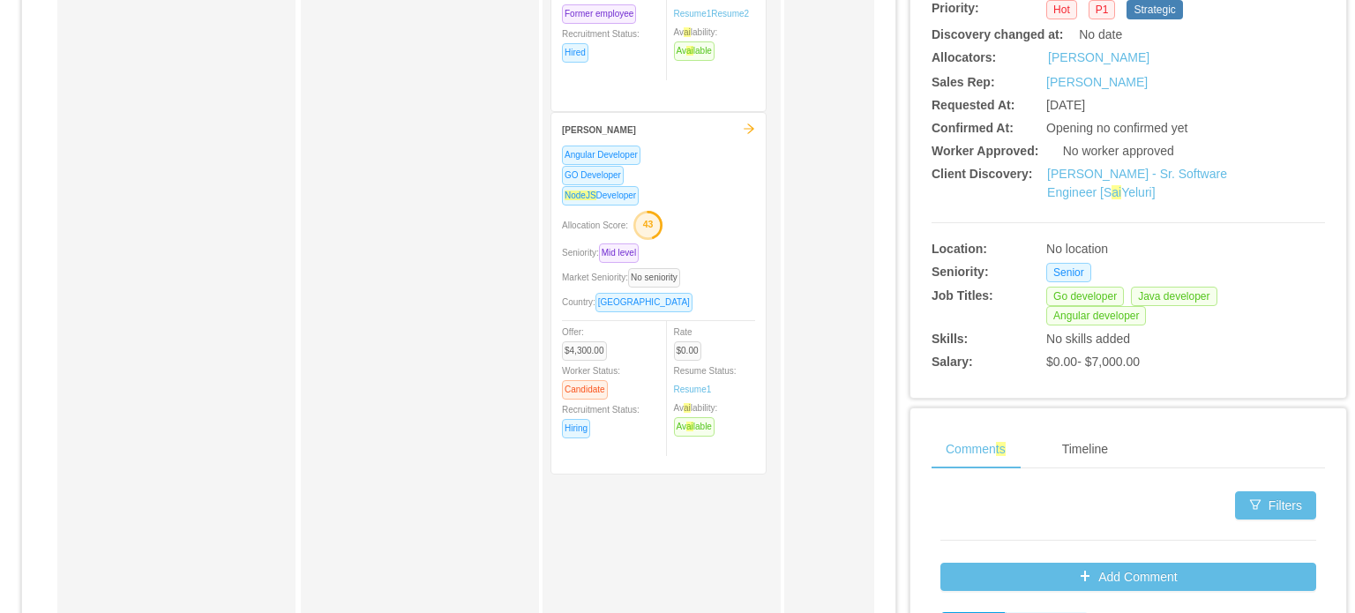
click at [598, 127] on strong "[PERSON_NAME]" at bounding box center [599, 130] width 74 height 10
click at [607, 140] on div "[PERSON_NAME]" at bounding box center [652, 129] width 181 height 33
click at [631, 180] on div "GO Developer" at bounding box center [658, 175] width 193 height 20
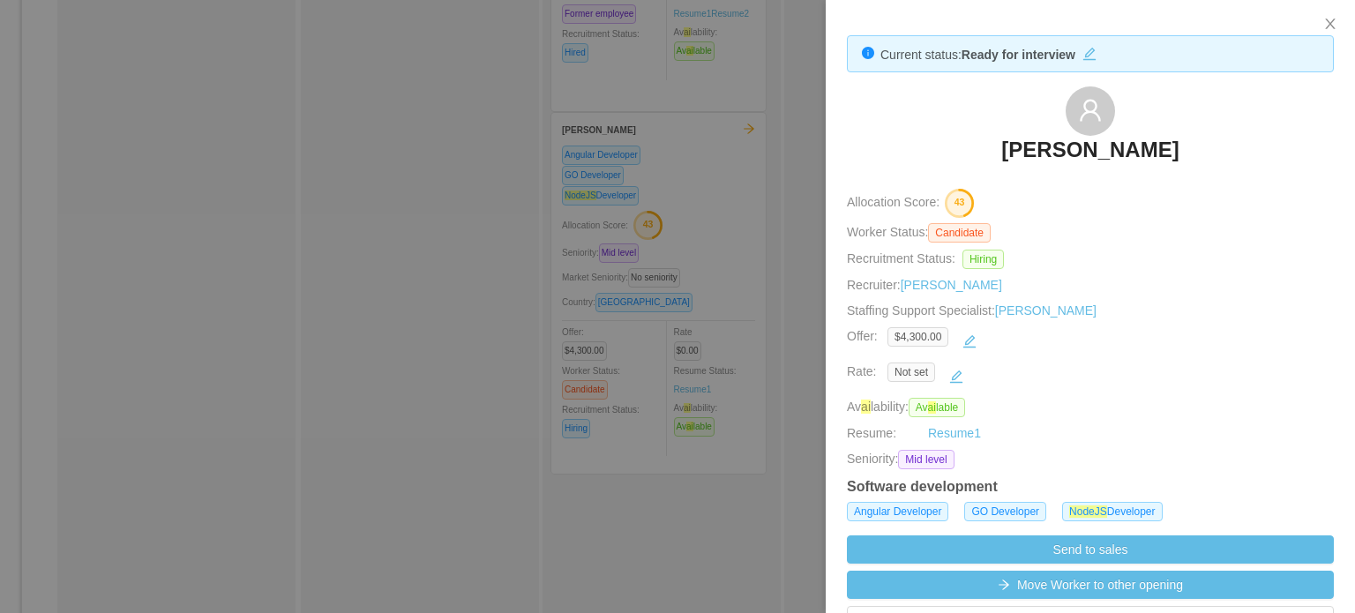
click at [1091, 146] on h3 "[PERSON_NAME]" at bounding box center [1090, 150] width 177 height 28
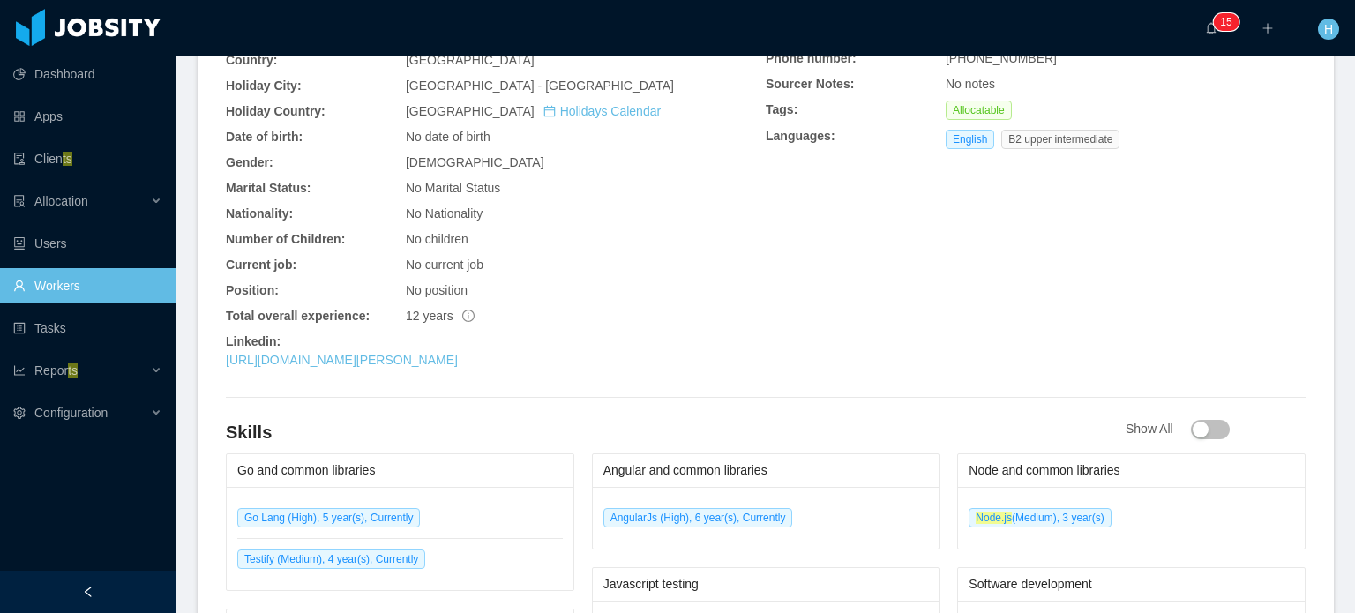
scroll to position [600, 0]
click at [441, 360] on link "[URL][DOMAIN_NAME][PERSON_NAME]" at bounding box center [342, 360] width 232 height 14
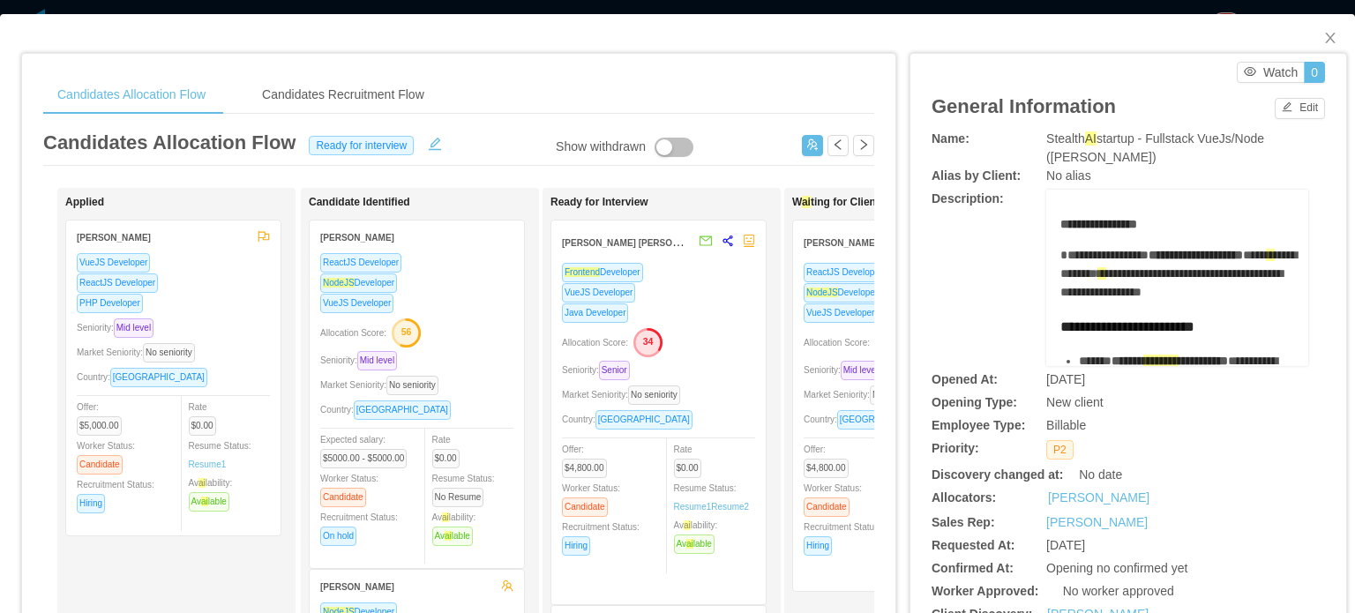
scroll to position [53, 0]
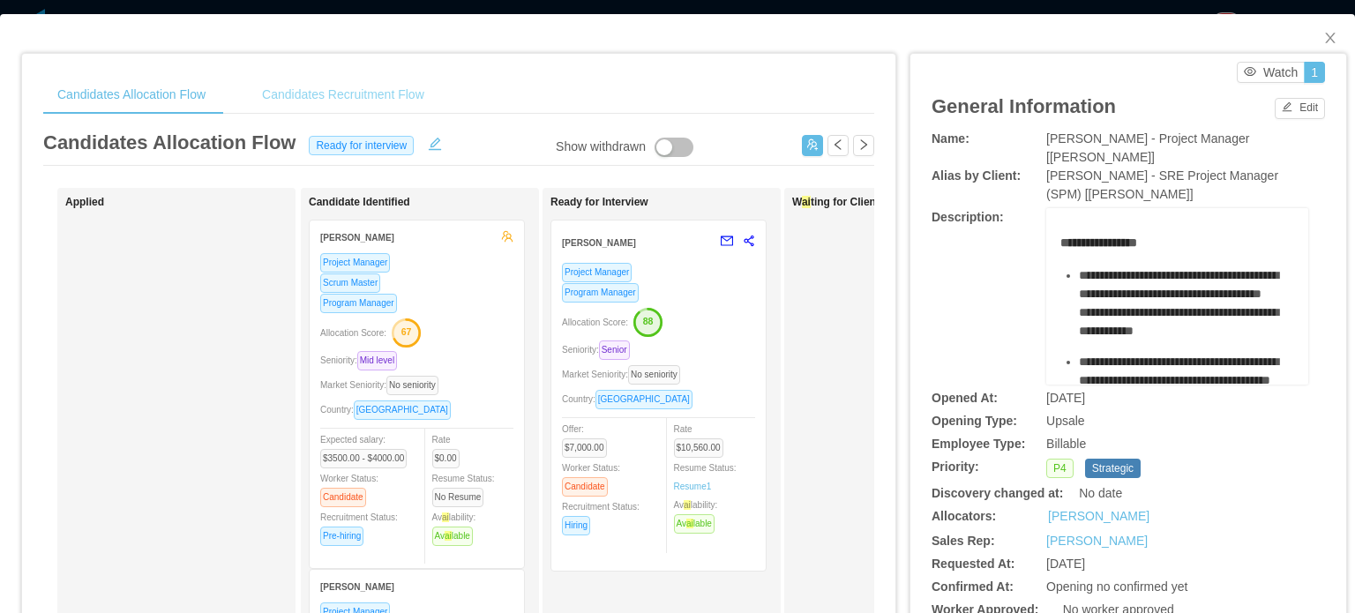
click at [372, 94] on div "Candidates Recruitment Flow" at bounding box center [343, 95] width 191 height 40
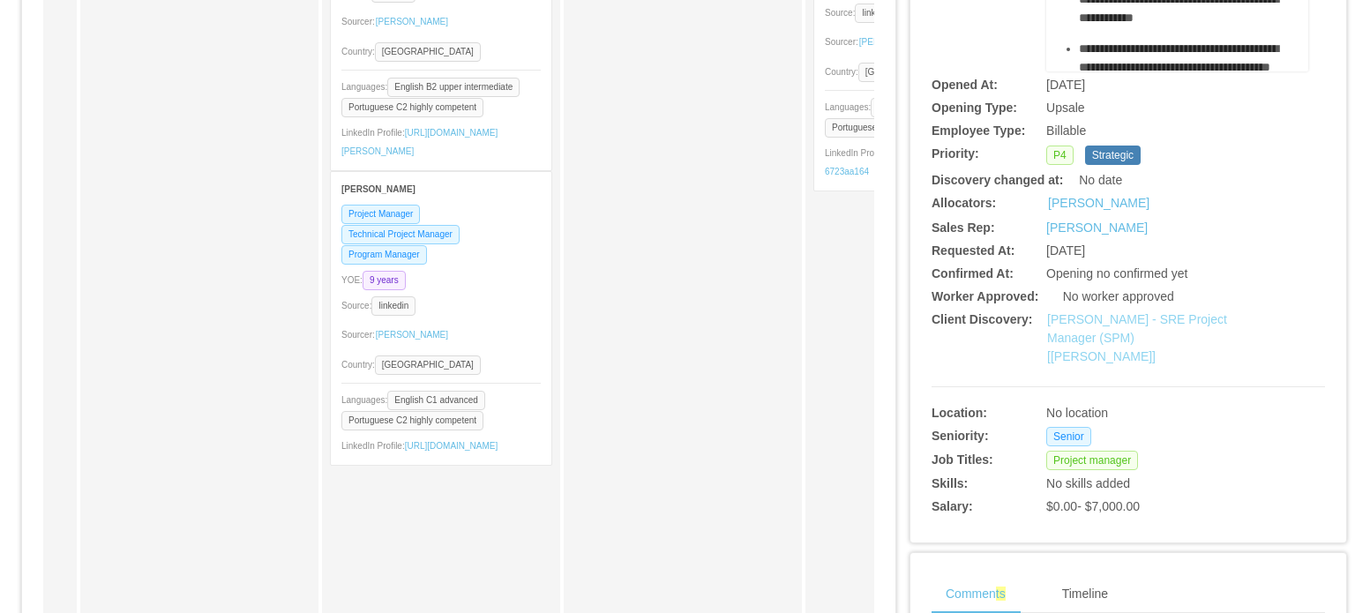
scroll to position [312, 0]
click at [1130, 322] on link "[PERSON_NAME] - SRE Project Manager (SPM) [[PERSON_NAME]]" at bounding box center [1137, 339] width 180 height 51
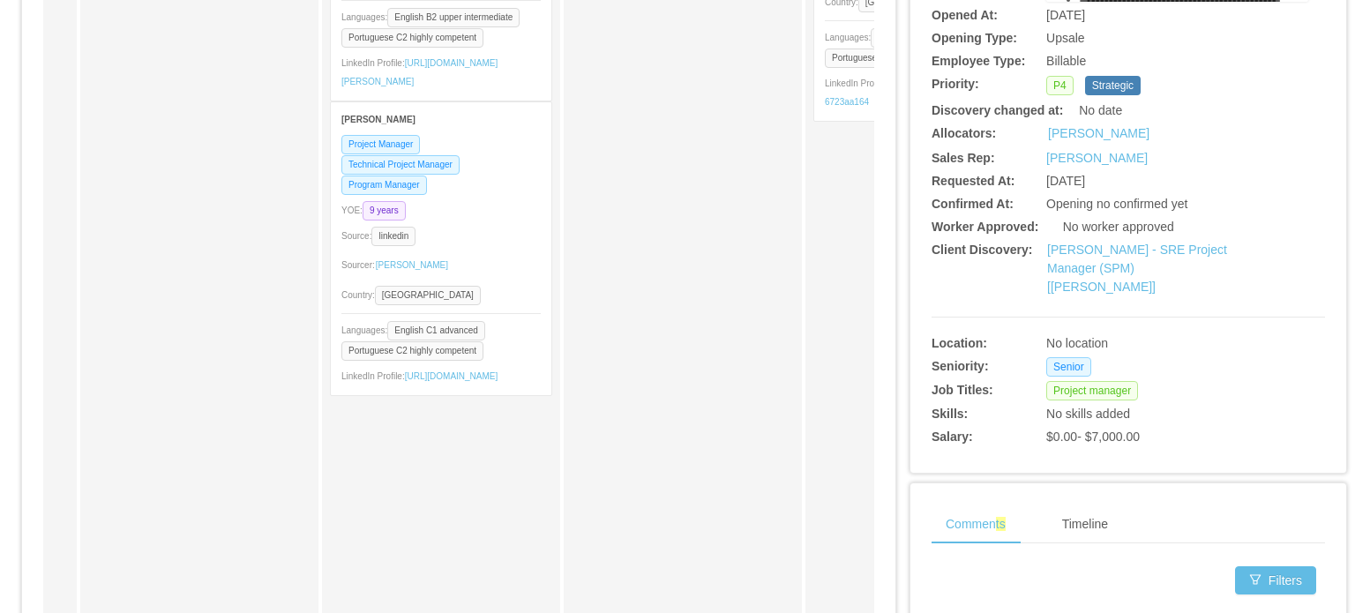
scroll to position [381, 0]
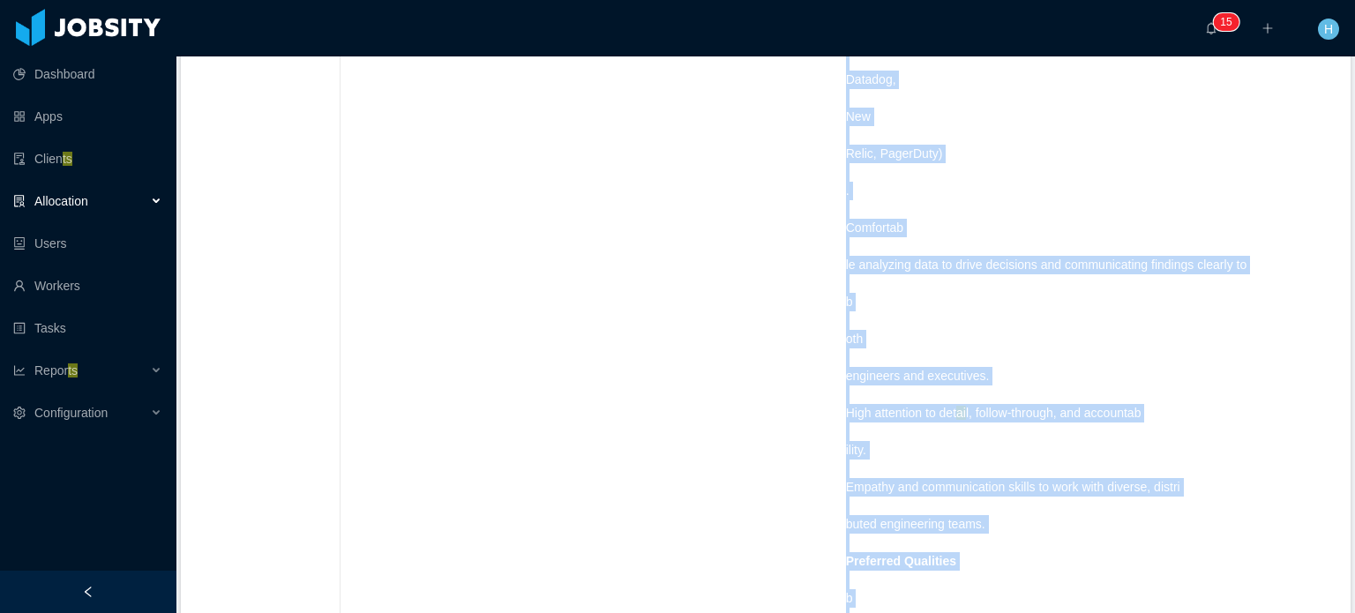
scroll to position [4590, 0]
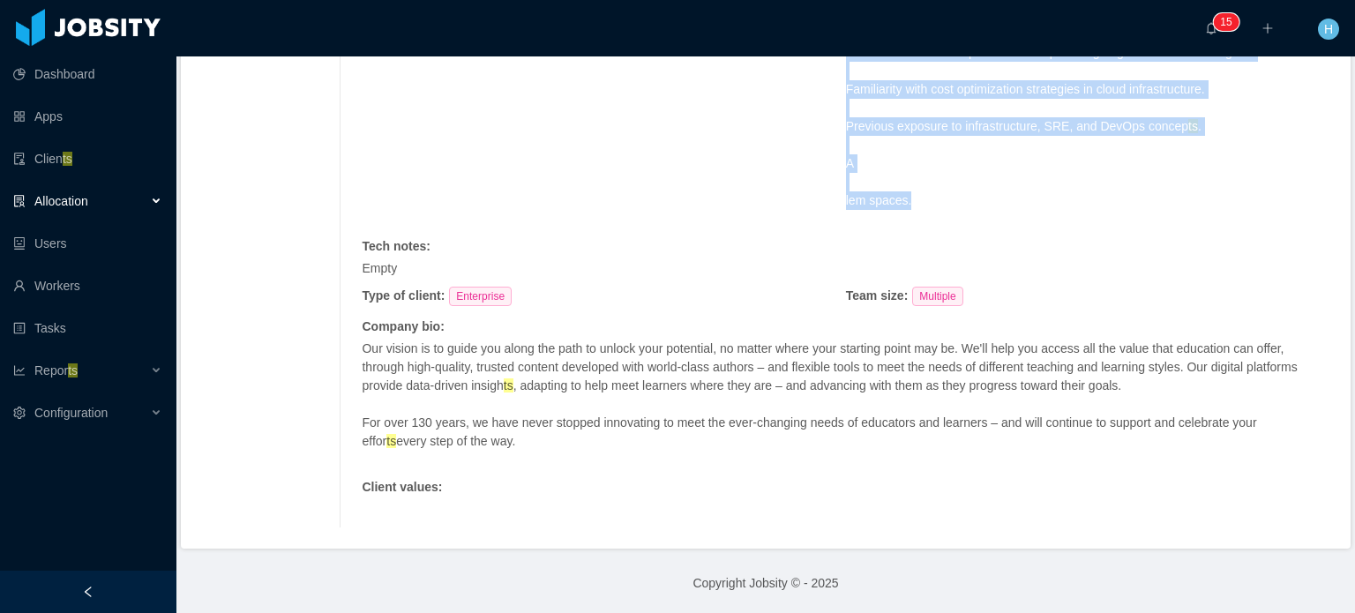
drag, startPoint x: 841, startPoint y: 225, endPoint x: 1047, endPoint y: 205, distance: 206.6
copy span "he SRE Project Manager (SPM) is a strategic and execution - oriented leader res…"
